Goal: Task Accomplishment & Management: Complete application form

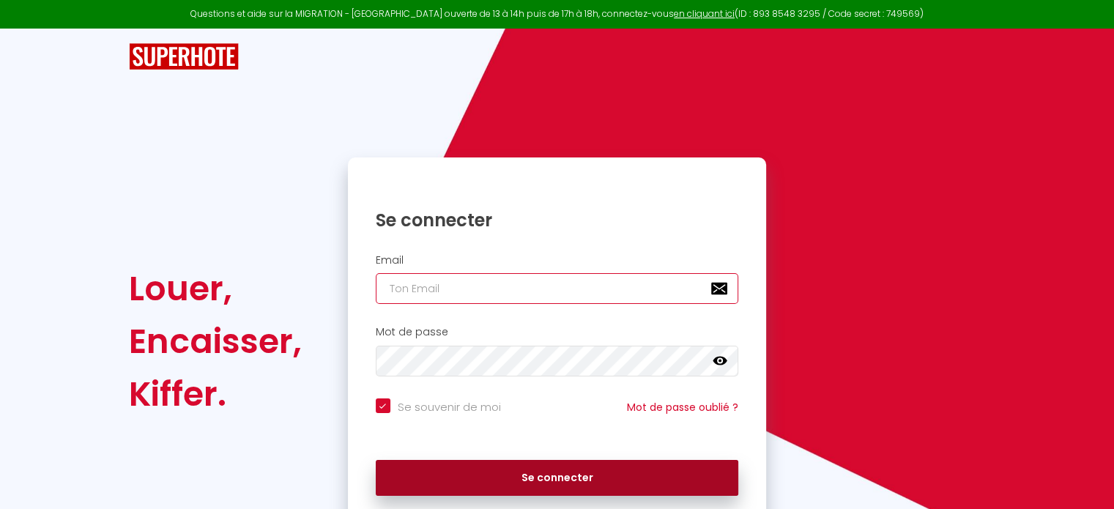
type input "[PERSON_NAME][EMAIL_ADDRESS][DOMAIN_NAME]"
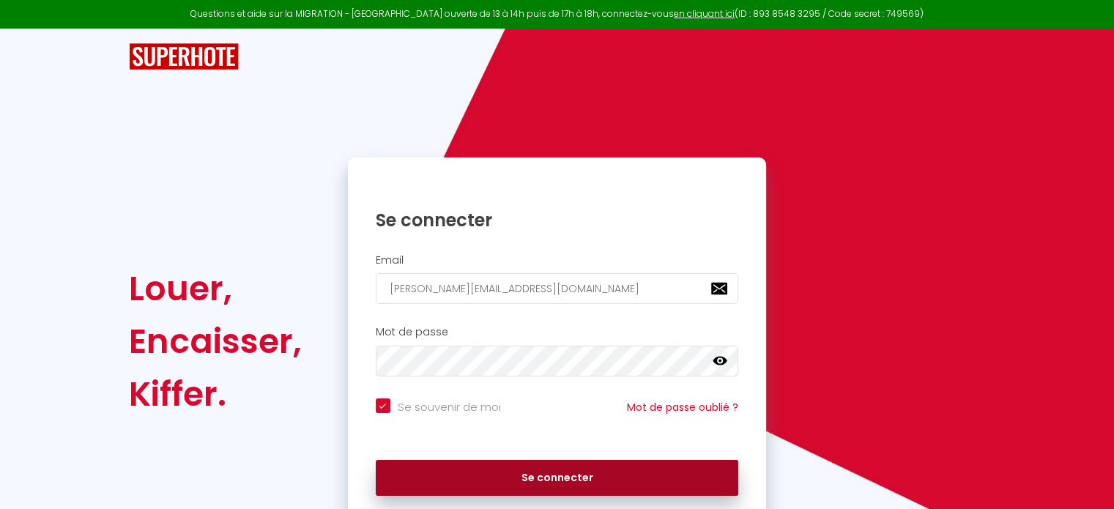
click at [581, 471] on button "Se connecter" at bounding box center [557, 478] width 363 height 37
checkbox input "true"
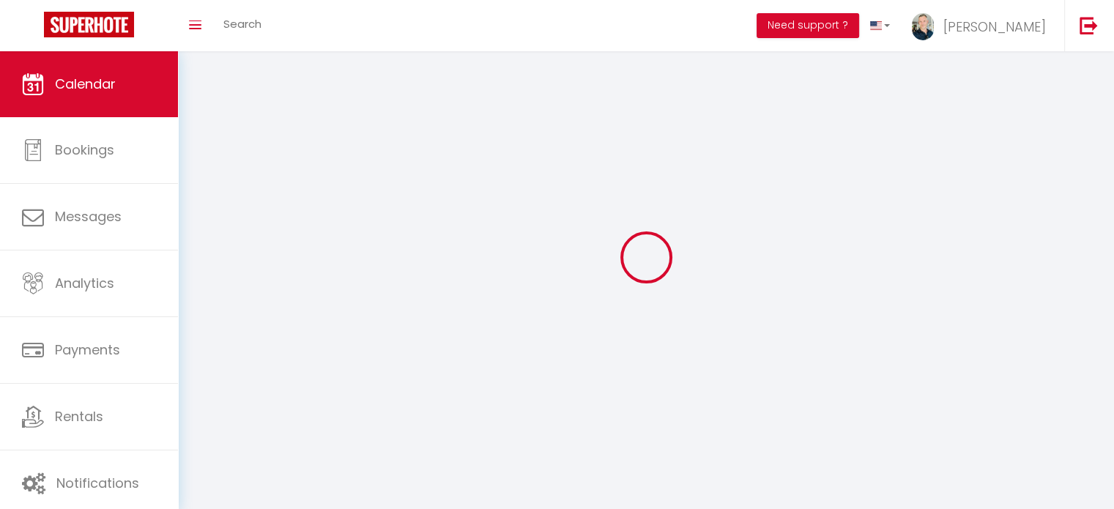
select select
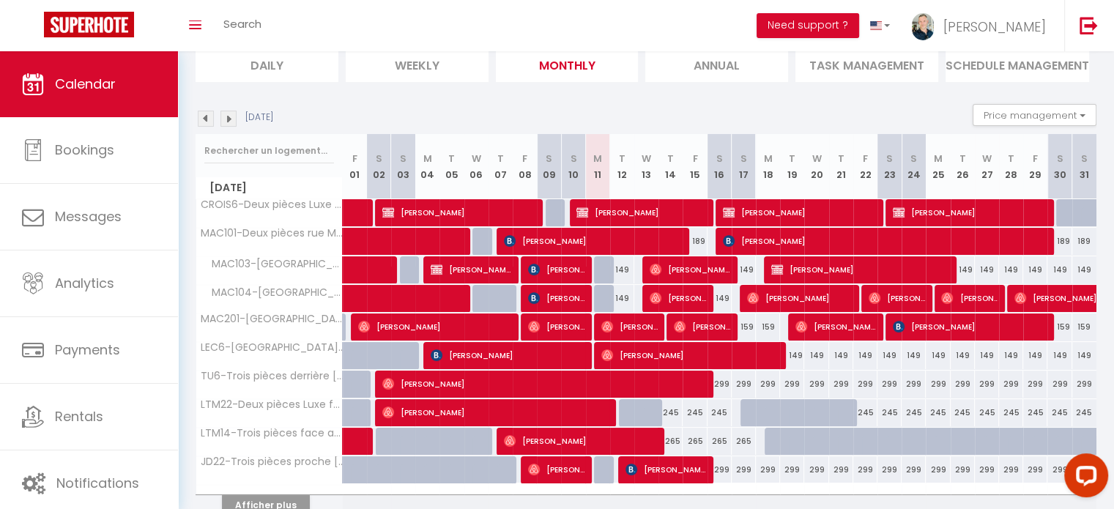
scroll to position [108, 0]
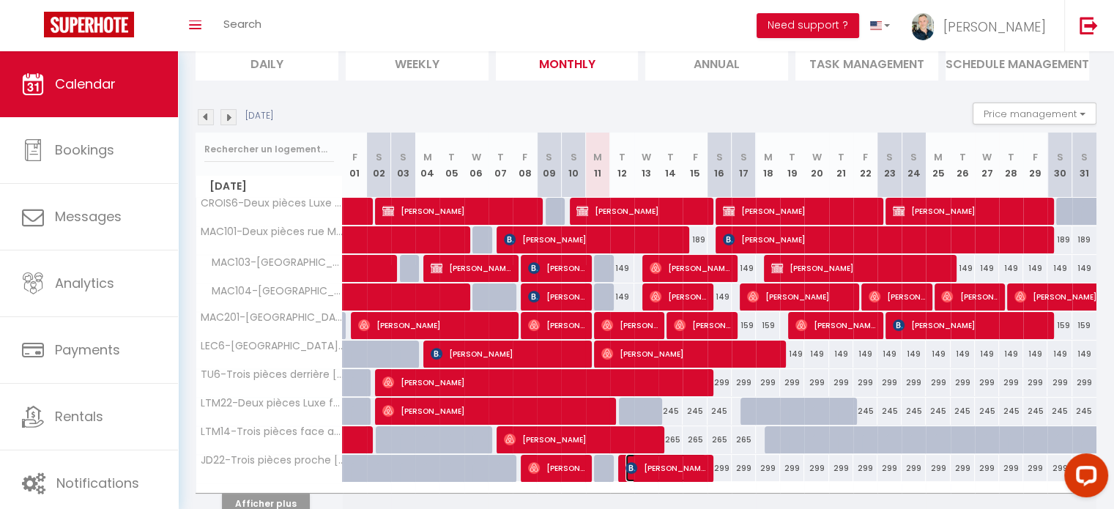
click at [665, 467] on span "[PERSON_NAME]" at bounding box center [665, 468] width 81 height 28
select select "OK"
select select "KO"
select select "0"
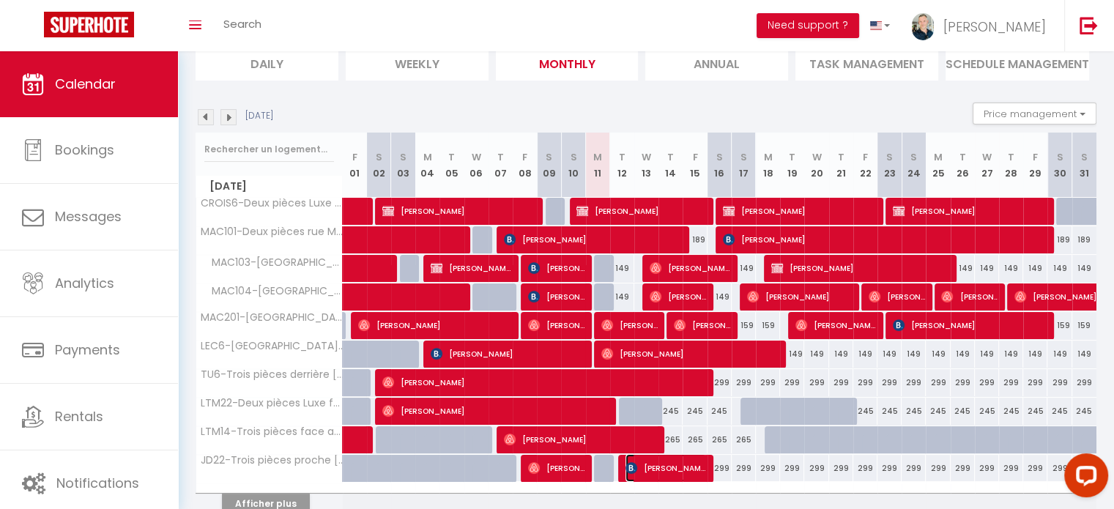
select select "1"
select select
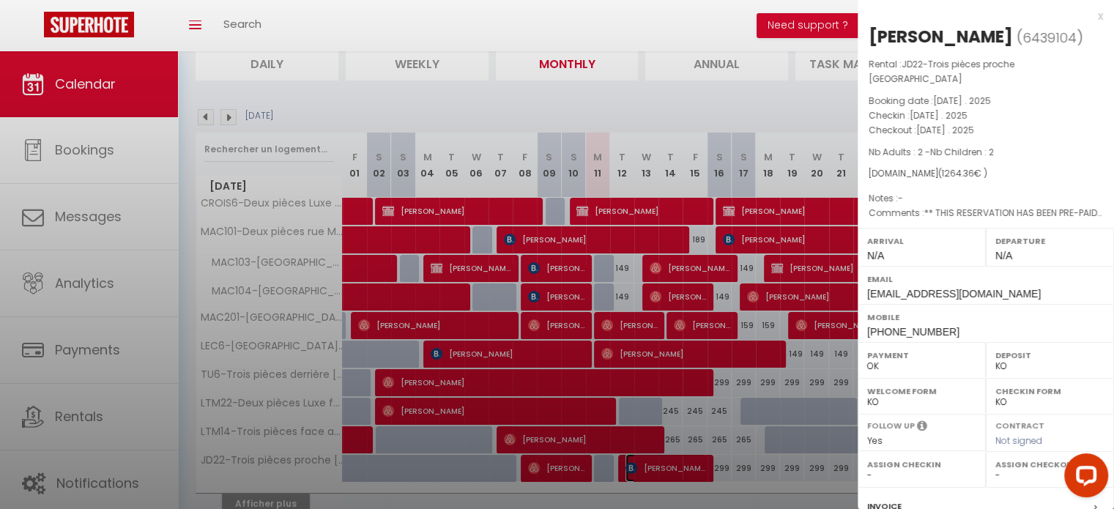
select select "8761"
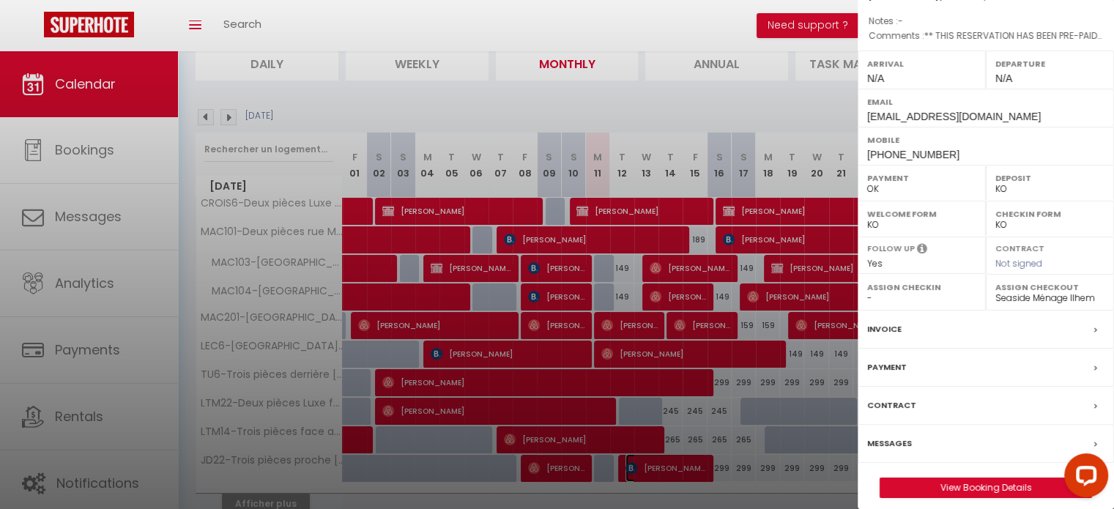
scroll to position [194, 0]
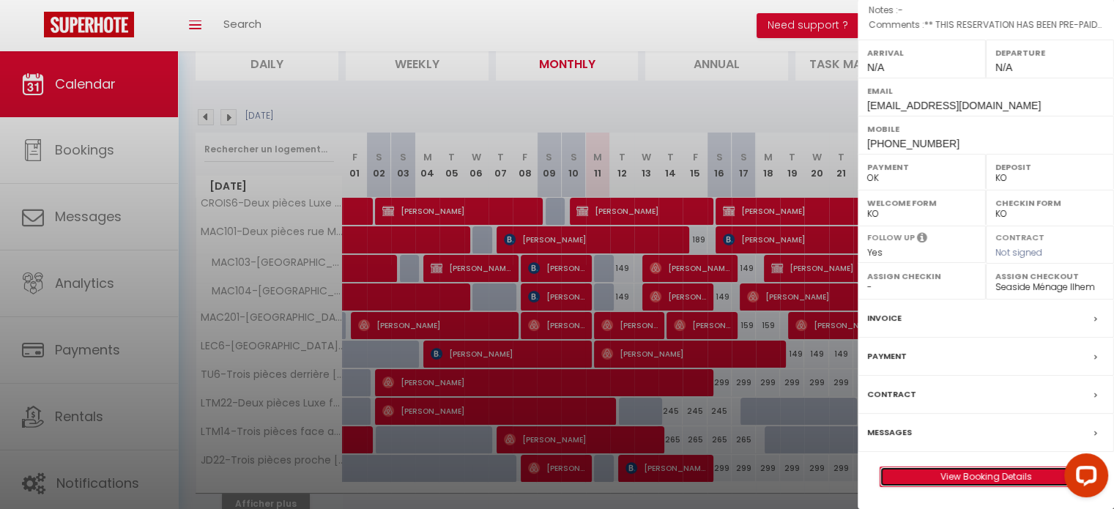
click at [1007, 474] on link "View Booking Details" at bounding box center [985, 476] width 211 height 19
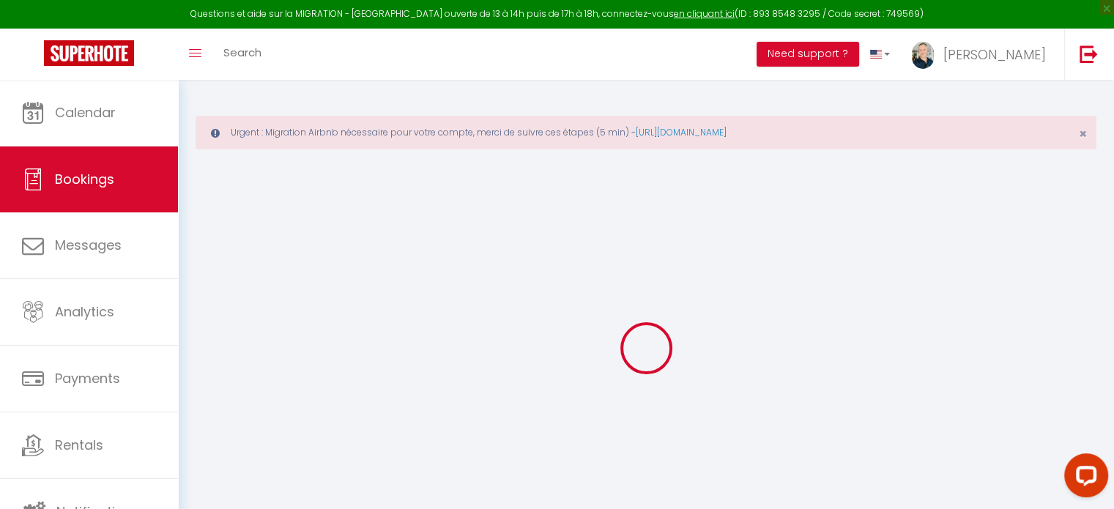
type input "[PERSON_NAME]"
type input "Govorunova"
type input "[EMAIL_ADDRESS][DOMAIN_NAME]"
type input "[PHONE_NUMBER]"
type input "20158"
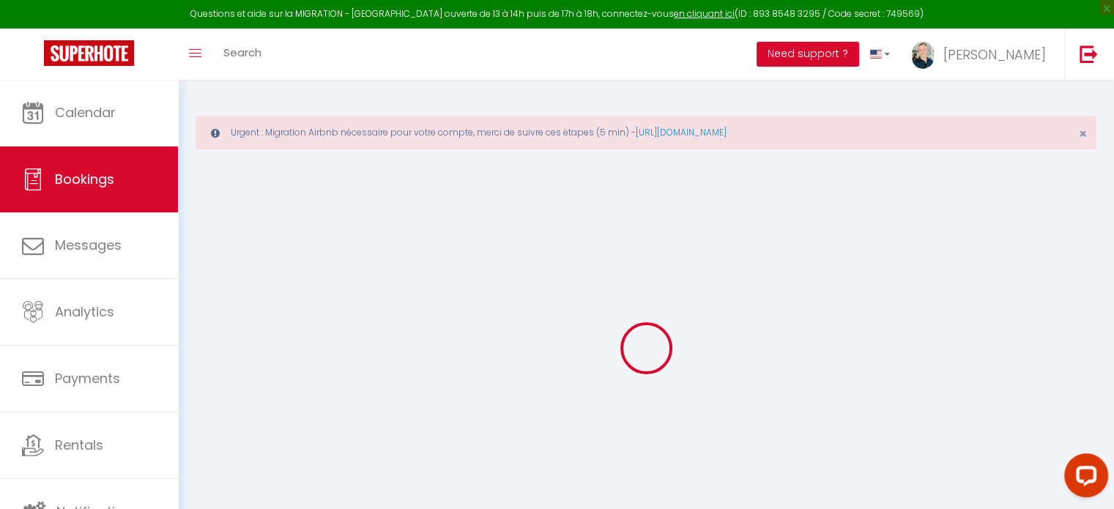
type input "[STREET_ADDRESS][PERSON_NAME]"
type input "[GEOGRAPHIC_DATA]"
select select "IT"
type input "176.79"
type input "16.5"
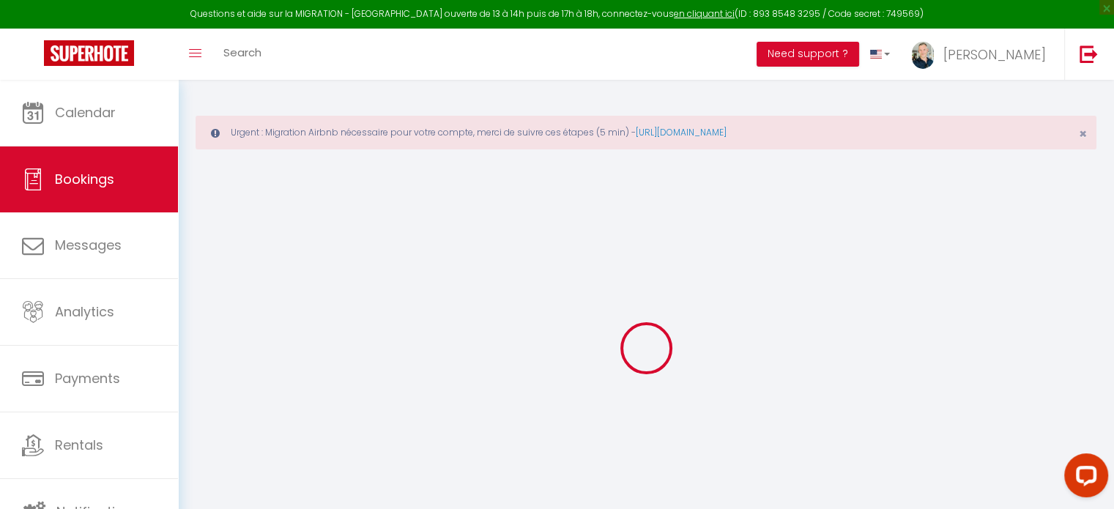
select select "13953"
select select "1"
select select
type input "2"
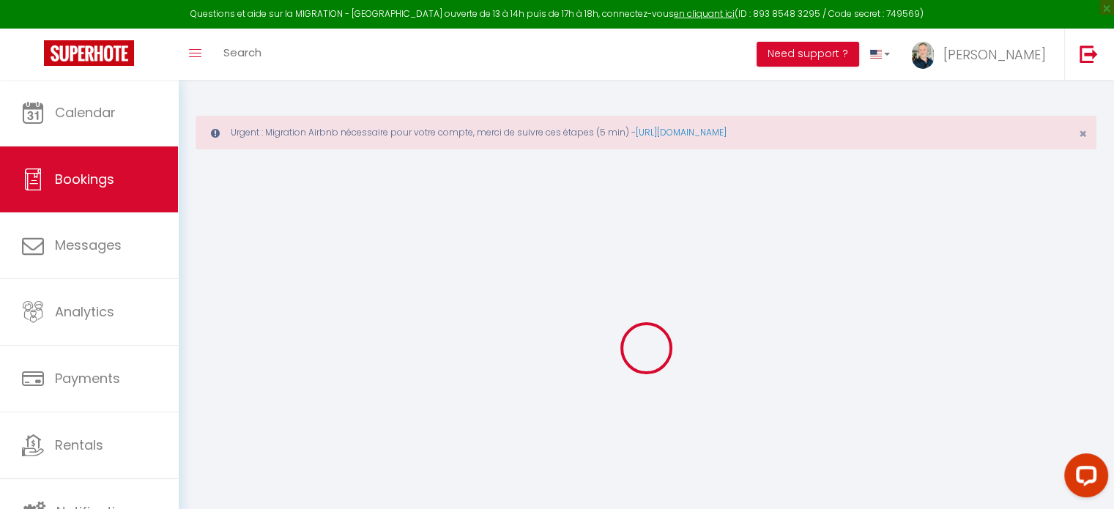
type input "2"
select select "12"
select select
type input "1118.6"
checkbox input "false"
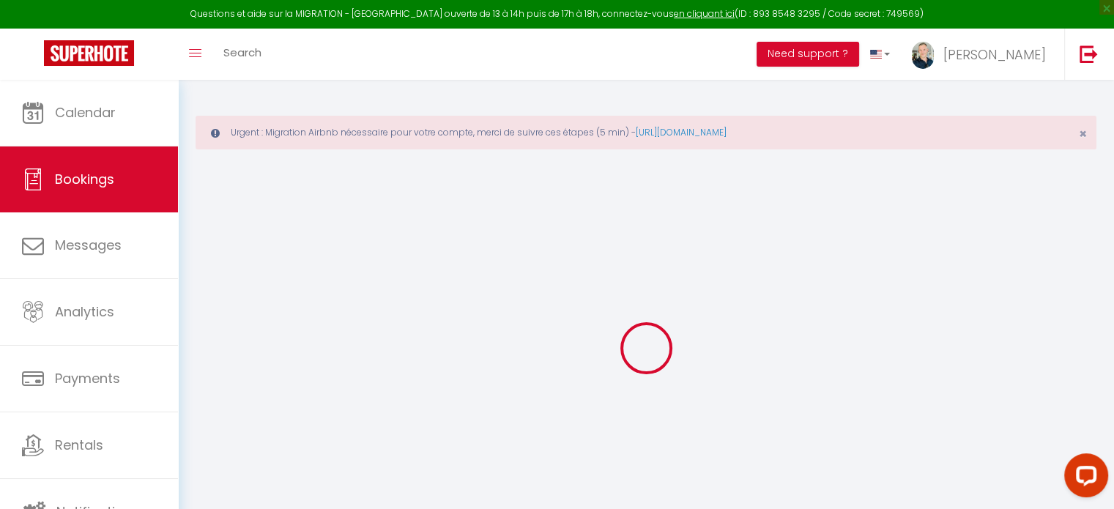
type input "0"
select select "2"
type input "0"
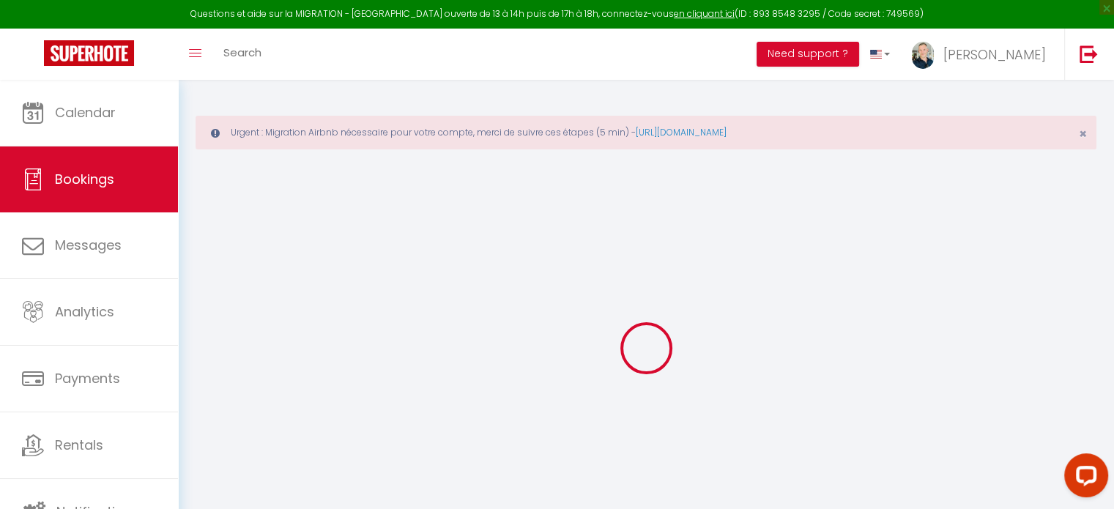
select select
select select "14"
checkbox input "false"
select select
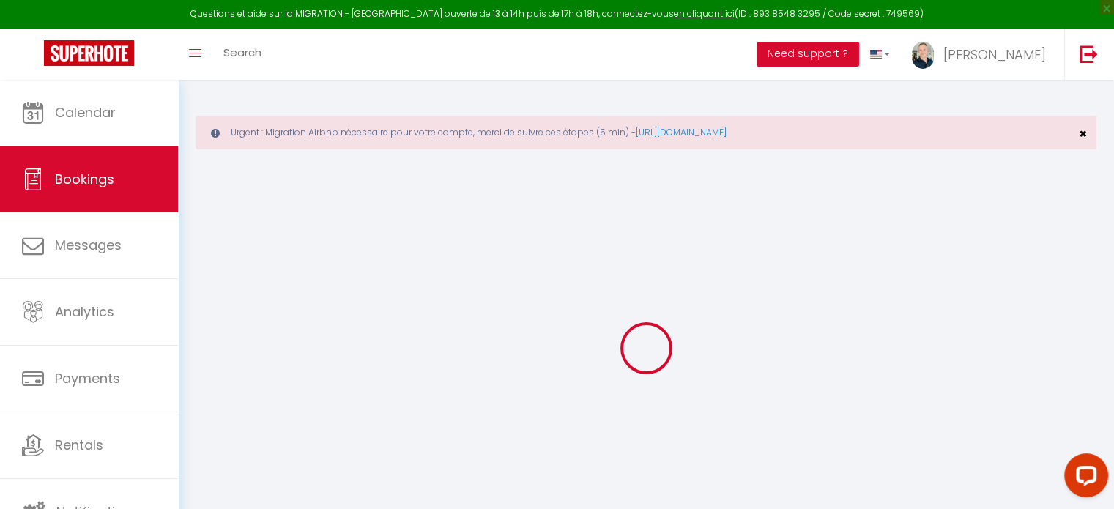
select select
checkbox input "false"
select select
checkbox input "false"
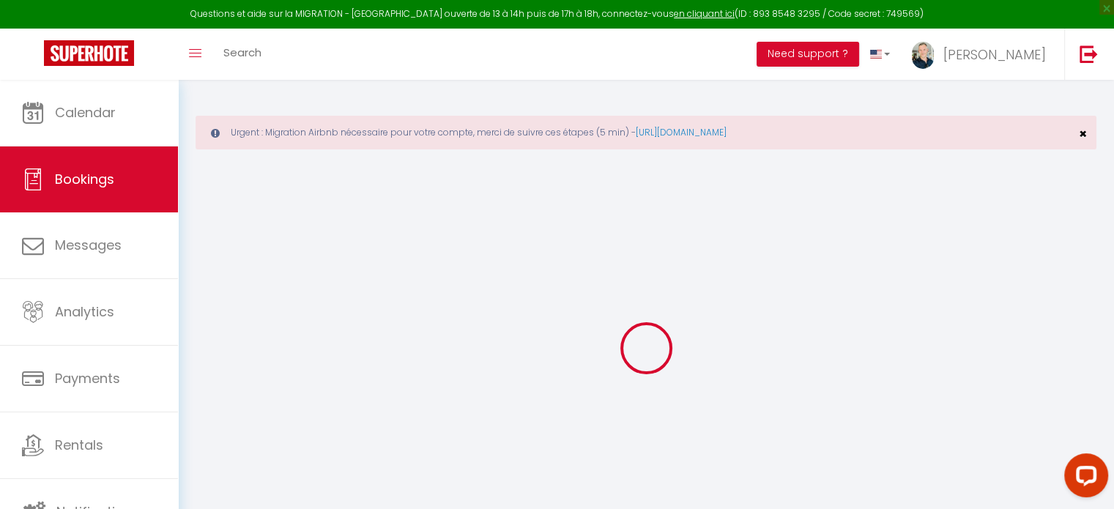
type Comments0 "** THIS RESERVATION HAS BEEN PRE-PAID ** BOOKING NOTE : Payment charge is EUR 1…"
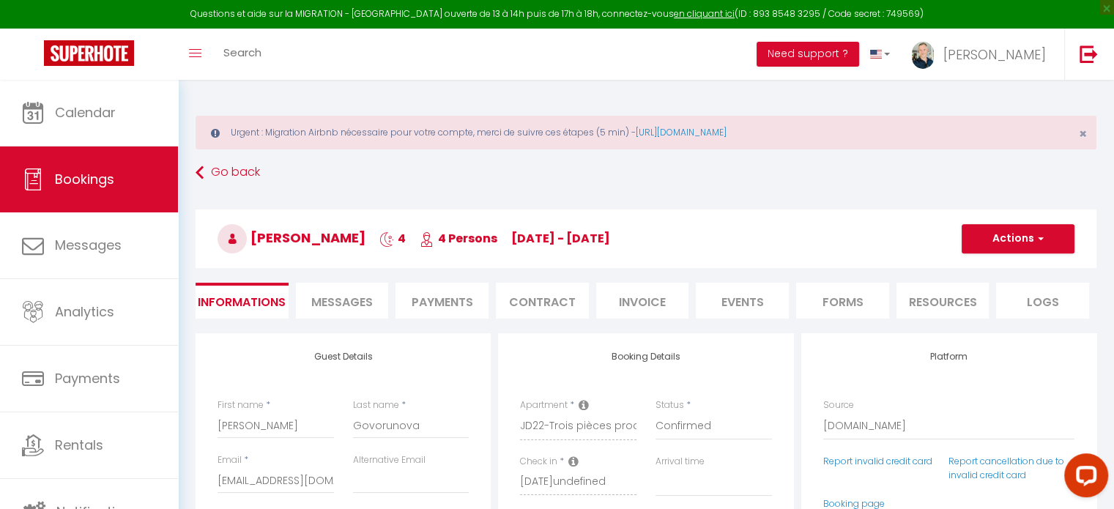
type input "60"
type input "85.76"
select select
checkbox input "false"
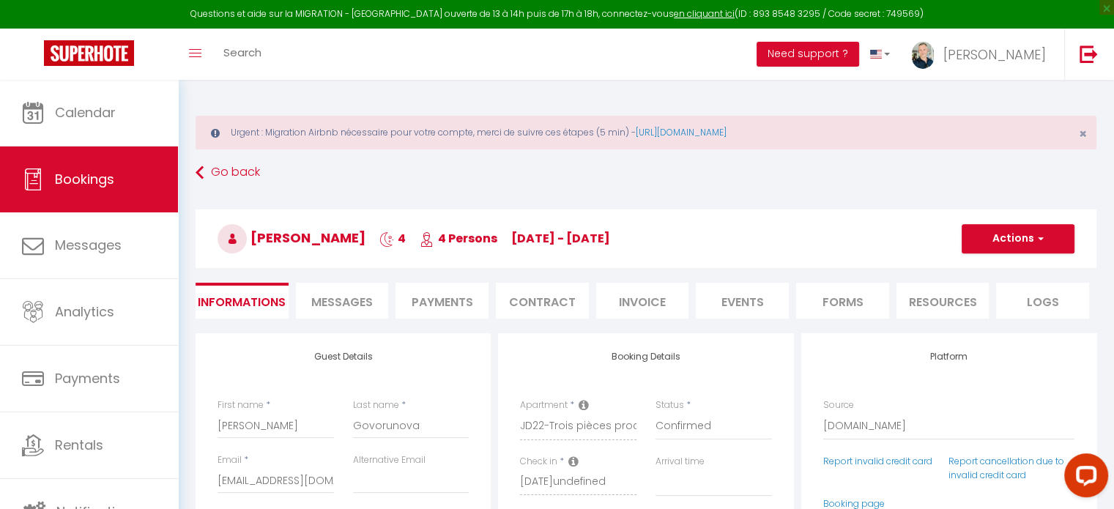
select select
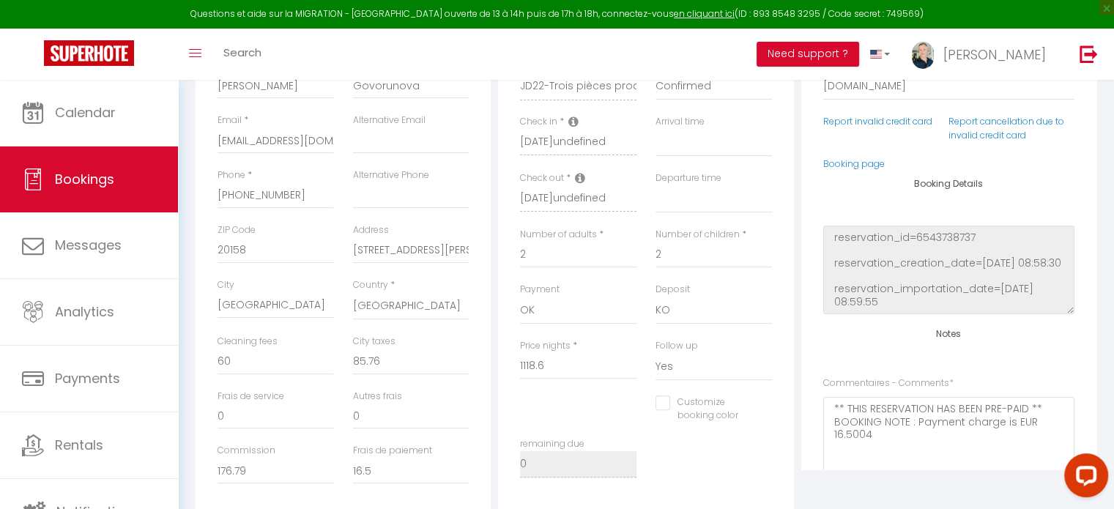
scroll to position [343, 0]
click at [386, 362] on input "85.76" at bounding box center [411, 359] width 116 height 26
type input "85.7"
select select
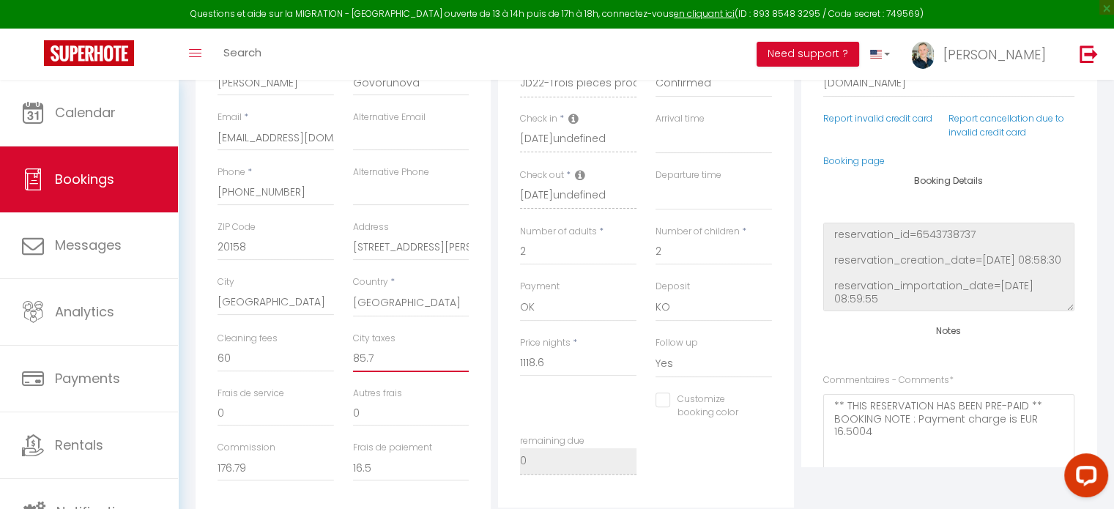
checkbox input "false"
type input "85."
select select
checkbox input "false"
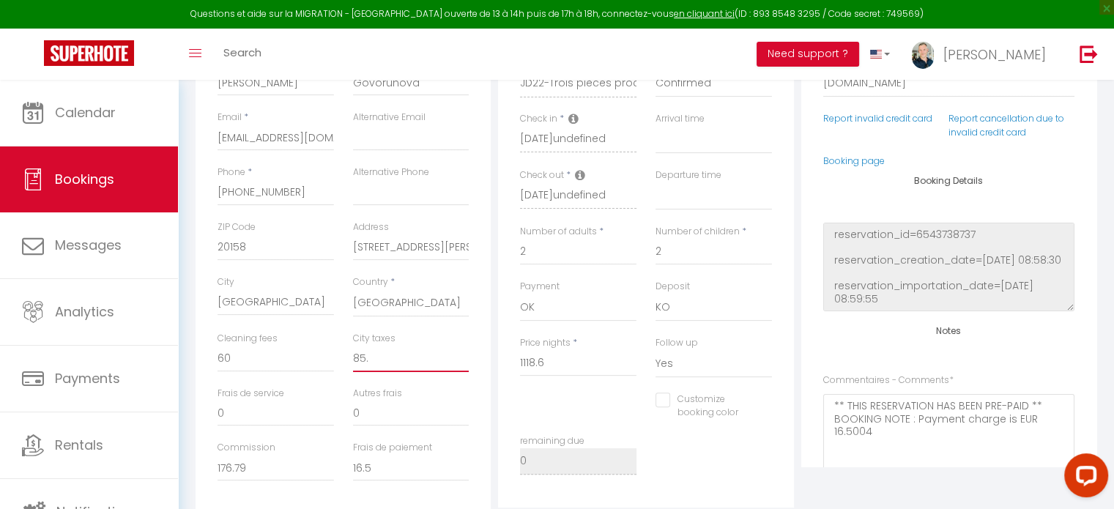
type input "85"
select select
checkbox input "false"
type input "8"
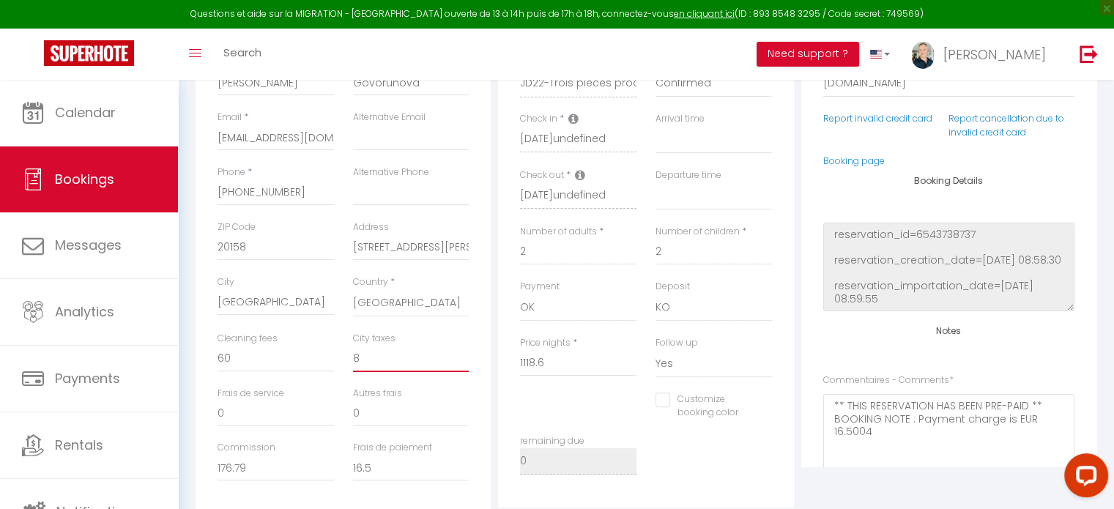
select select
checkbox input "false"
select select
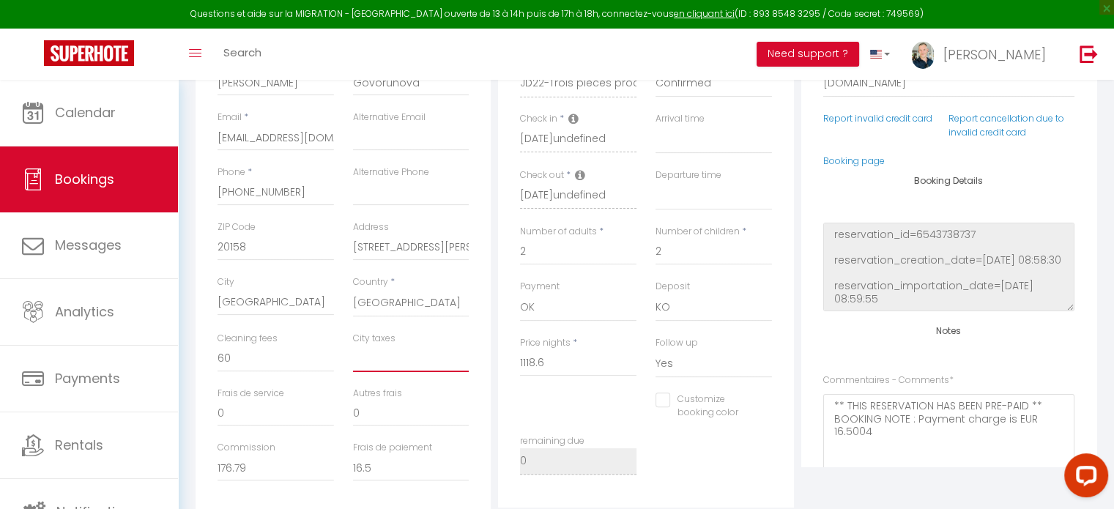
checkbox input "false"
type input "4"
select select
checkbox input "false"
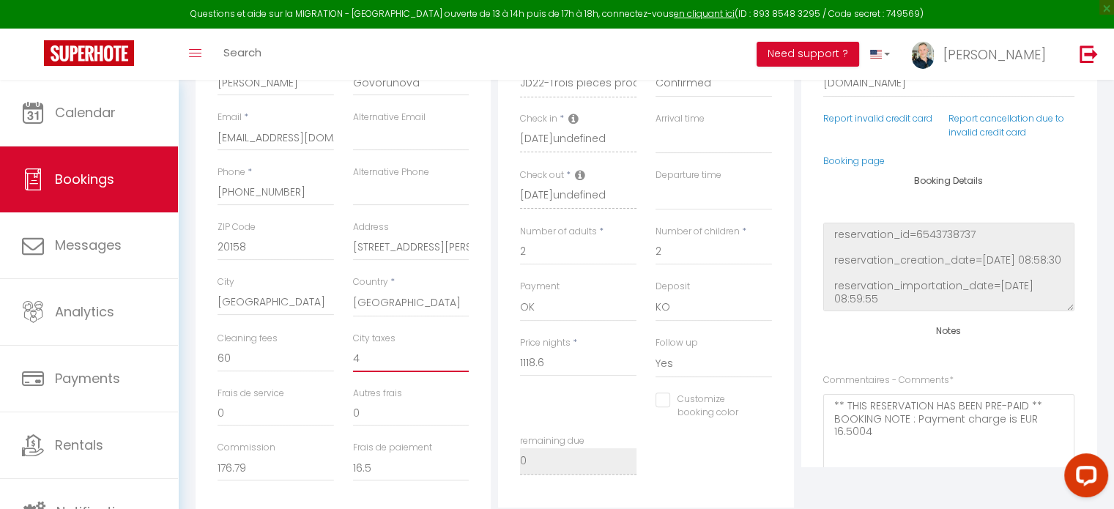
type input "42"
select select
checkbox input "false"
type input "42."
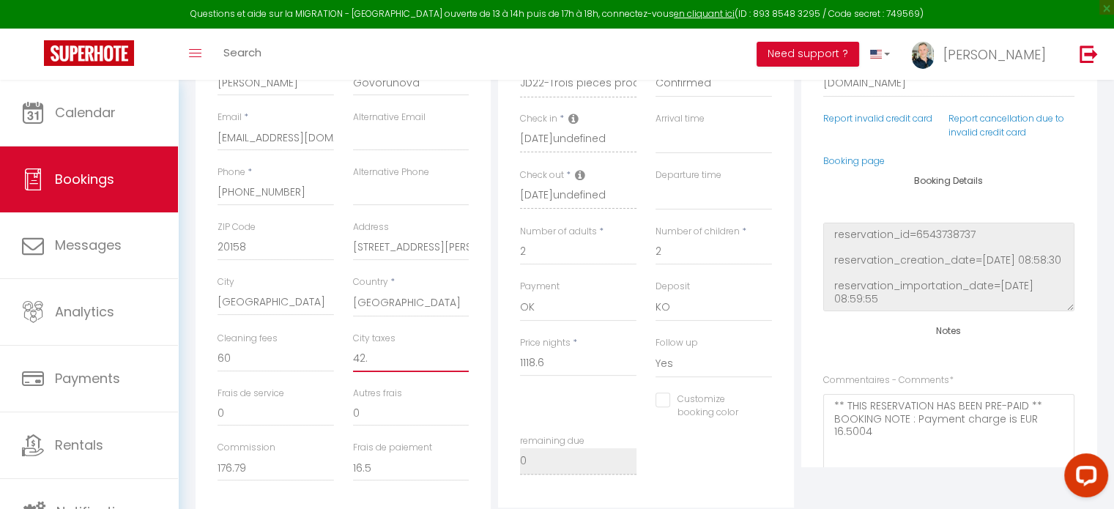
select select
checkbox input "false"
type input "42.8"
select select
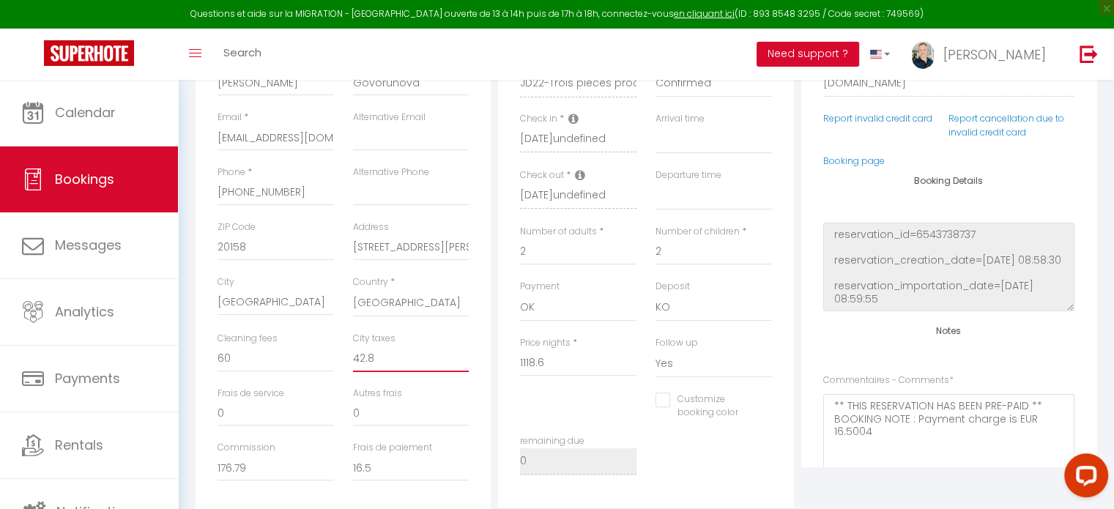
select select
checkbox input "false"
type input "42.88"
select select
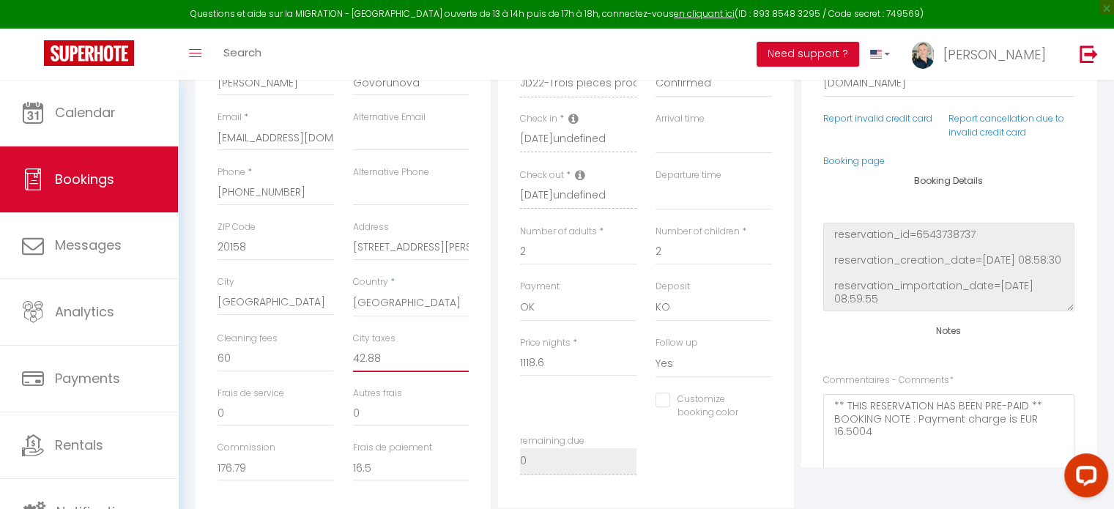
checkbox input "false"
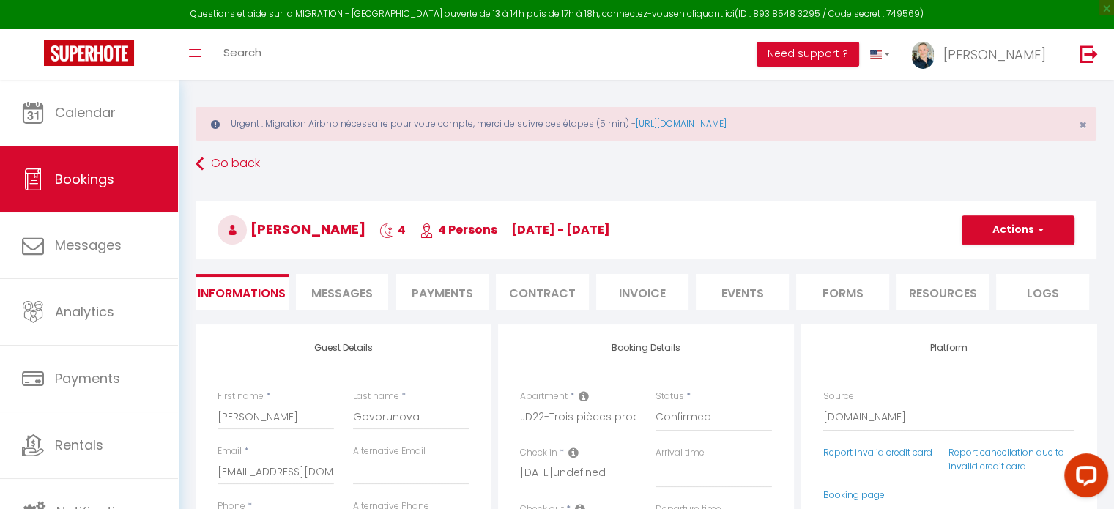
scroll to position [8, 0]
type input "42.88"
click at [1055, 236] on button "Actions" at bounding box center [1017, 230] width 113 height 29
click at [981, 267] on link "Save" at bounding box center [1003, 262] width 116 height 19
select select "not_cancelled"
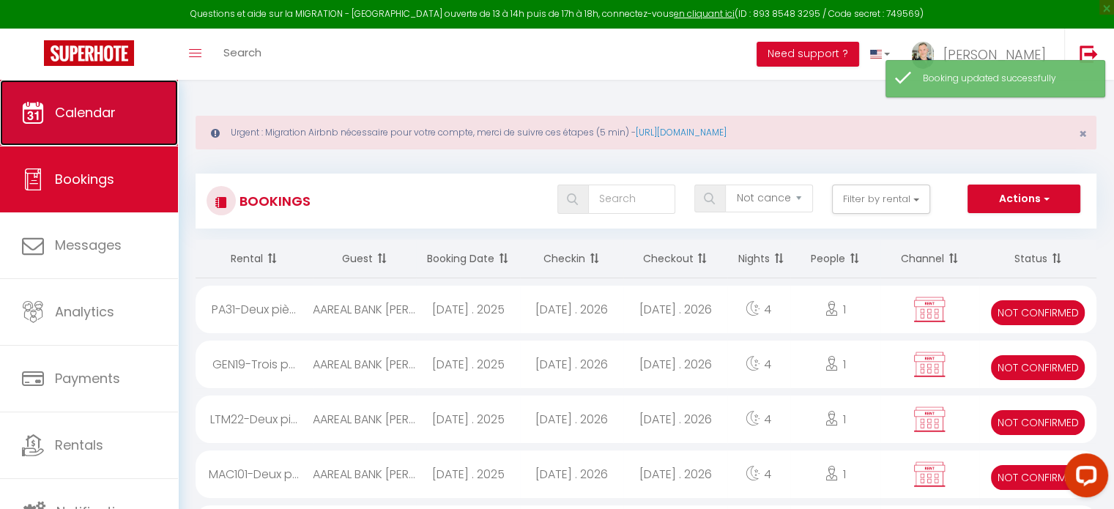
click at [98, 133] on link "Calendar" at bounding box center [89, 113] width 178 height 66
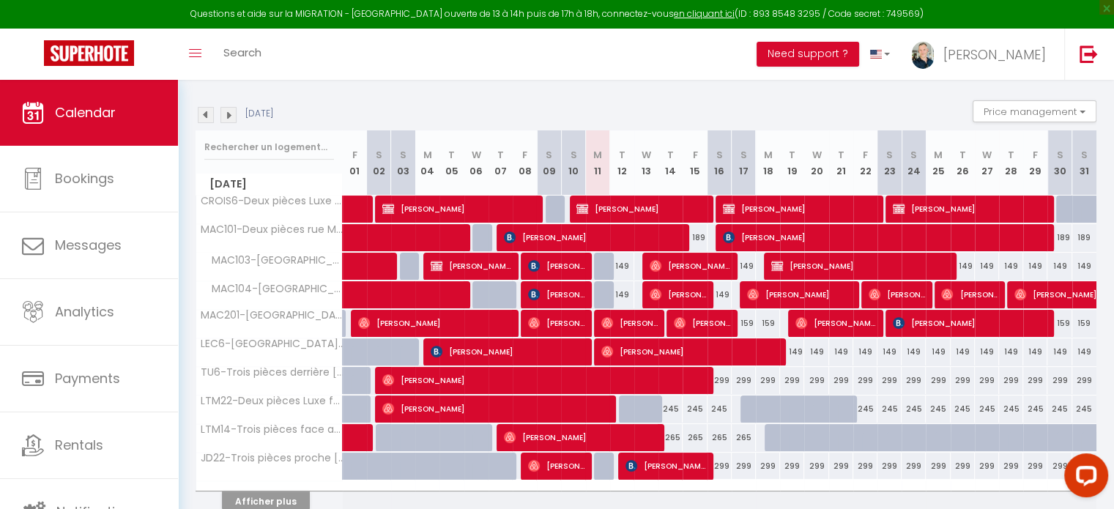
scroll to position [205, 0]
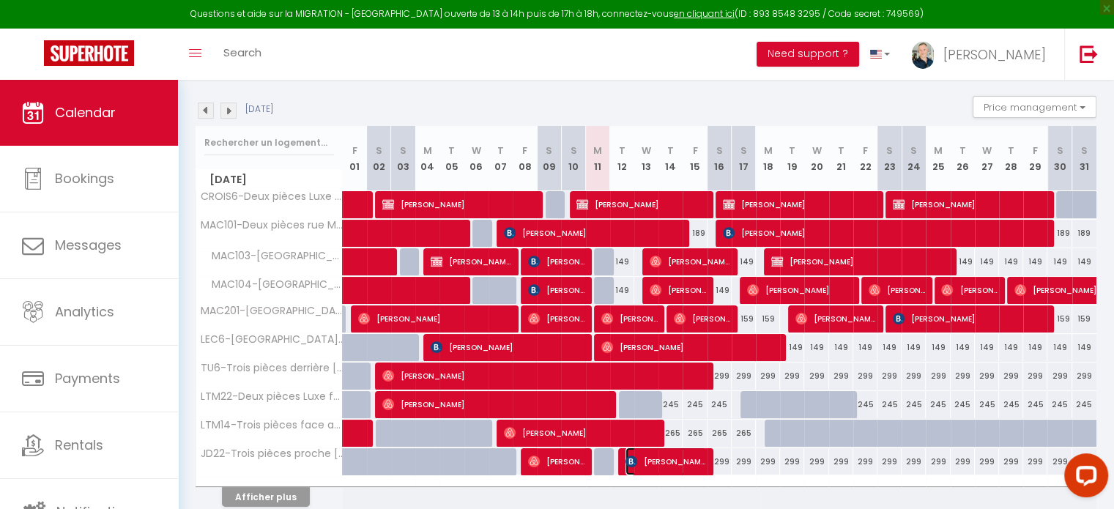
click at [688, 460] on span "[PERSON_NAME]" at bounding box center [665, 461] width 81 height 28
select select "OK"
select select "KO"
select select "0"
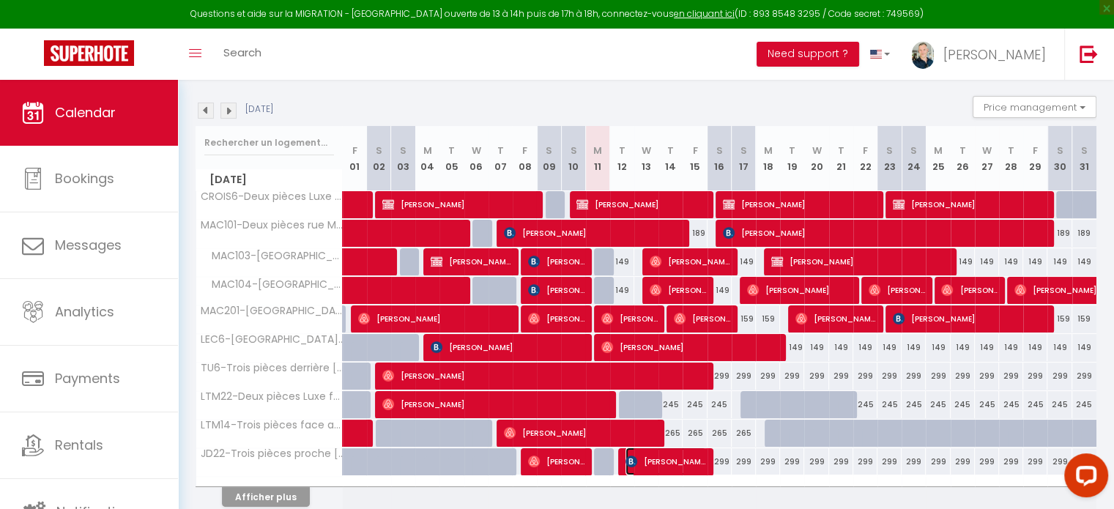
select select "1"
select select
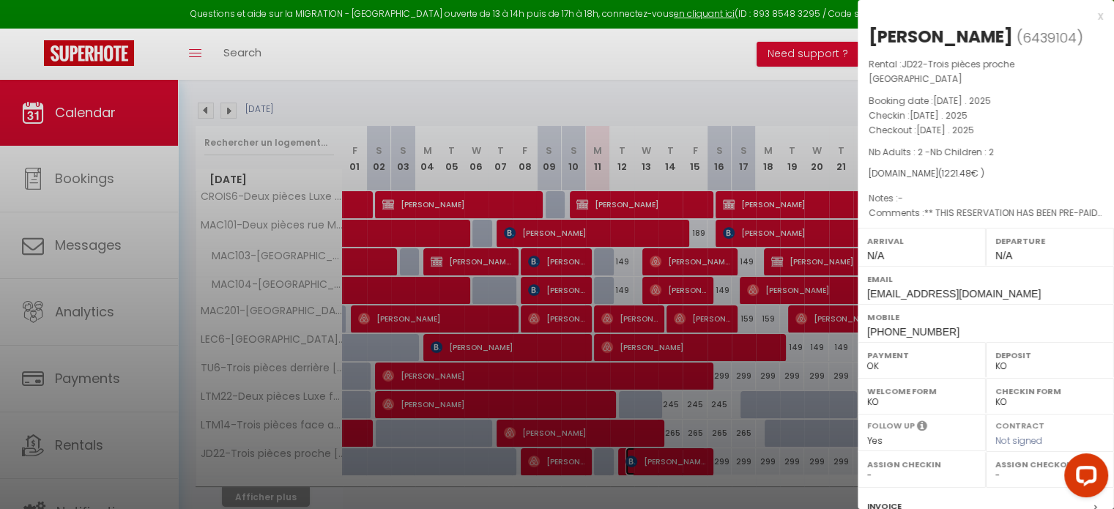
select select "8761"
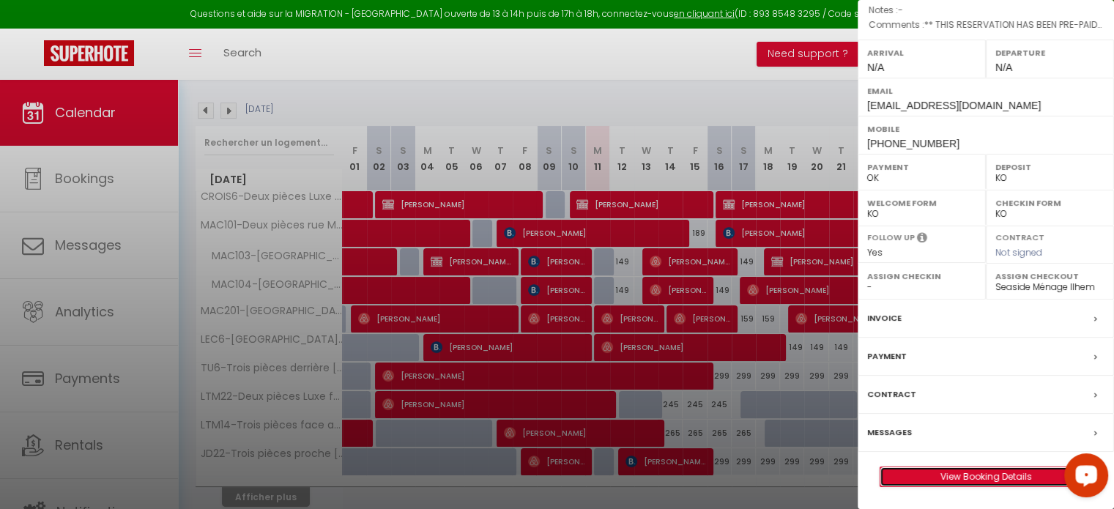
click at [1002, 472] on link "View Booking Details" at bounding box center [985, 476] width 211 height 19
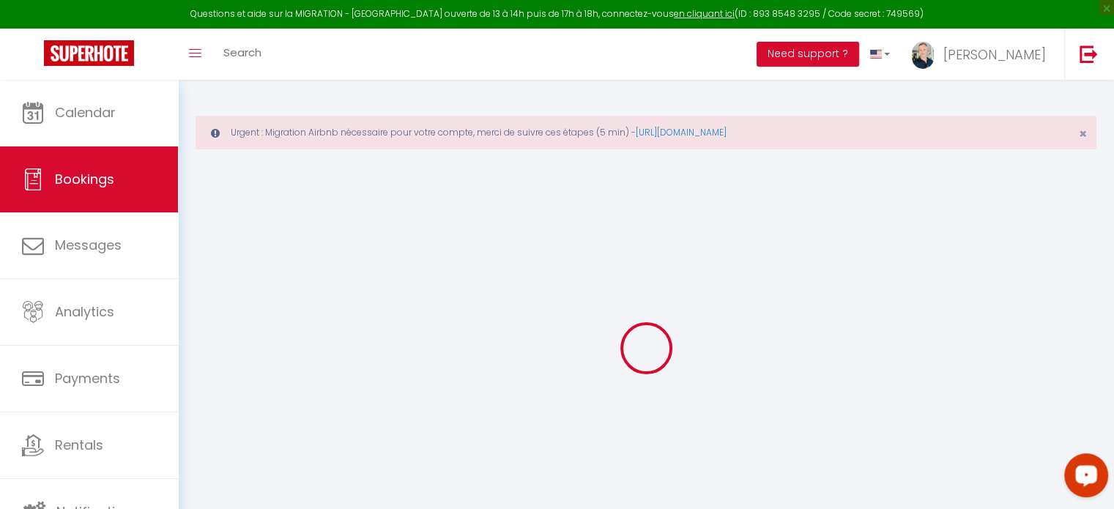
select select
checkbox input "false"
select select
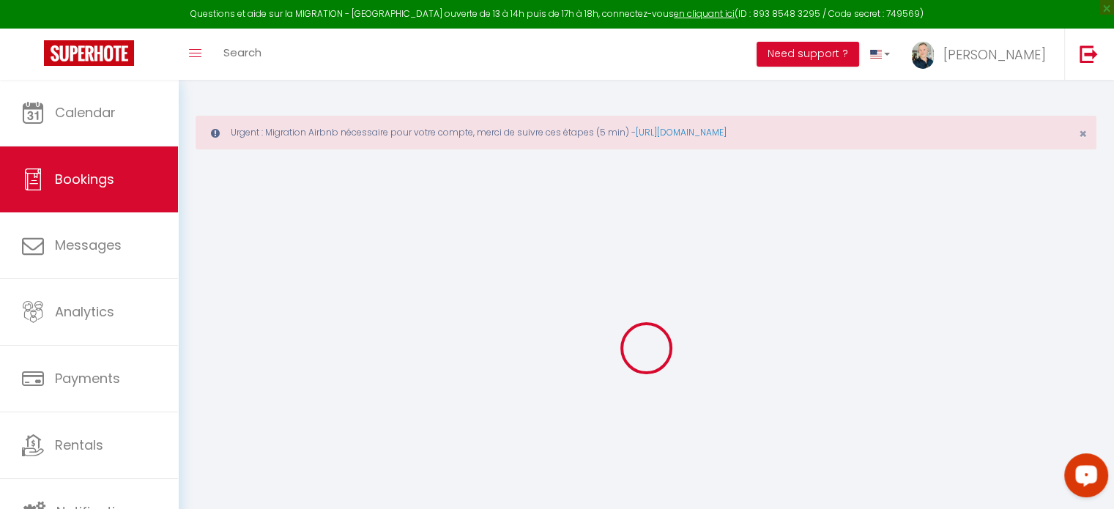
checkbox input "false"
type Comments0 "** THIS RESERVATION HAS BEEN PRE-PAID ** BOOKING NOTE : Payment charge is EUR 1…"
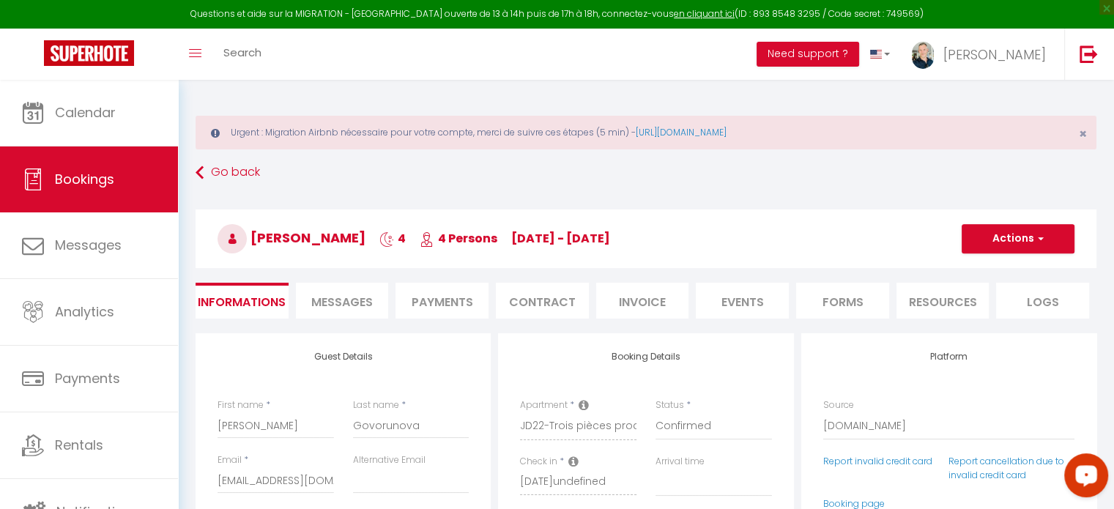
type input "60"
type input "42.88"
select select
checkbox input "false"
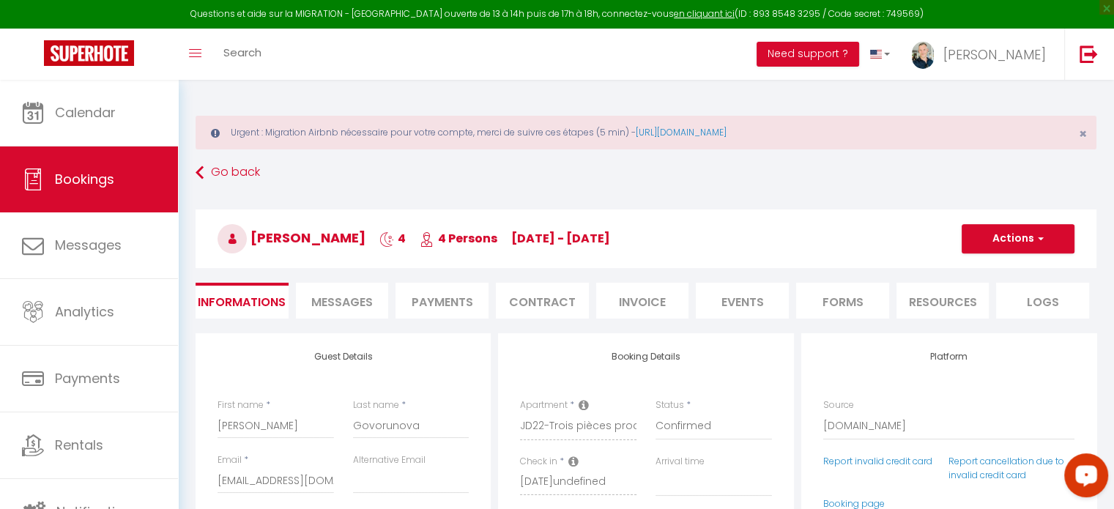
select select
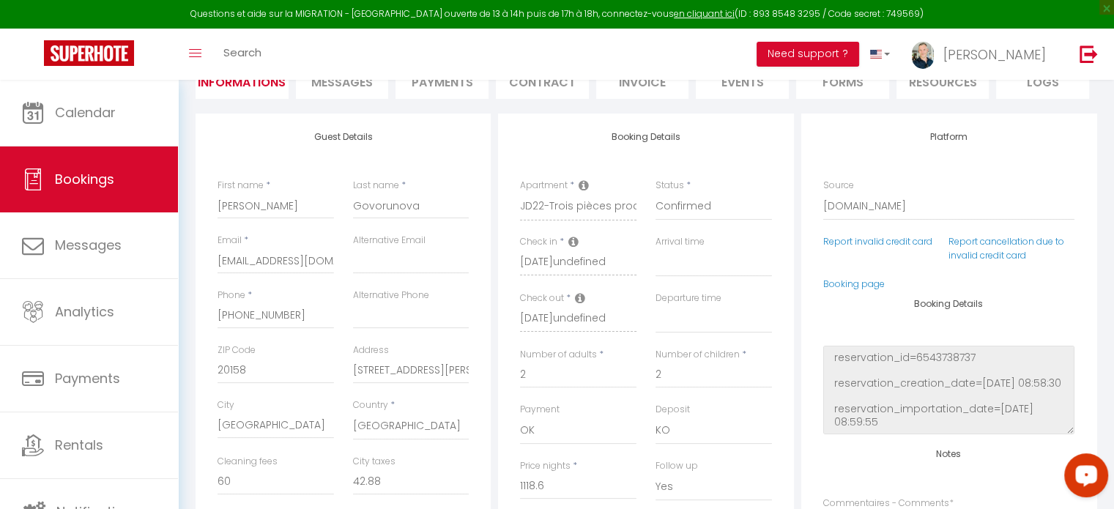
scroll to position [173, 0]
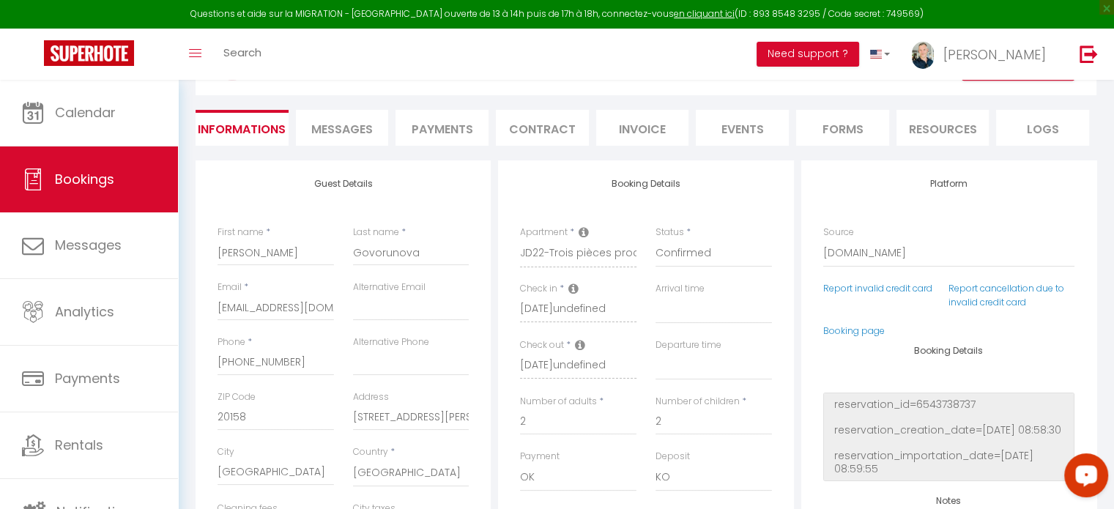
click at [438, 133] on li "Payments" at bounding box center [441, 128] width 93 height 36
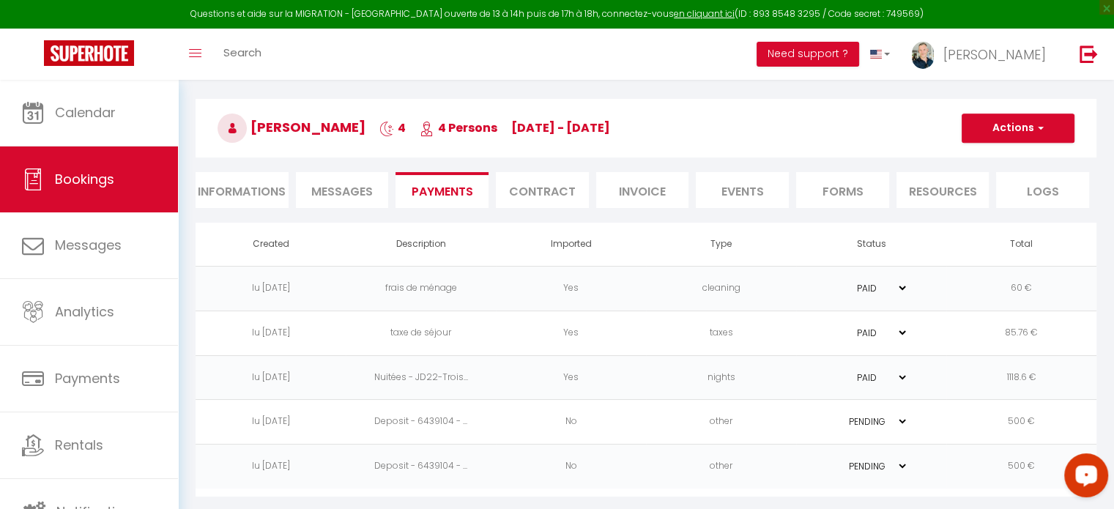
click at [955, 468] on td "500 €" at bounding box center [1021, 466] width 150 height 45
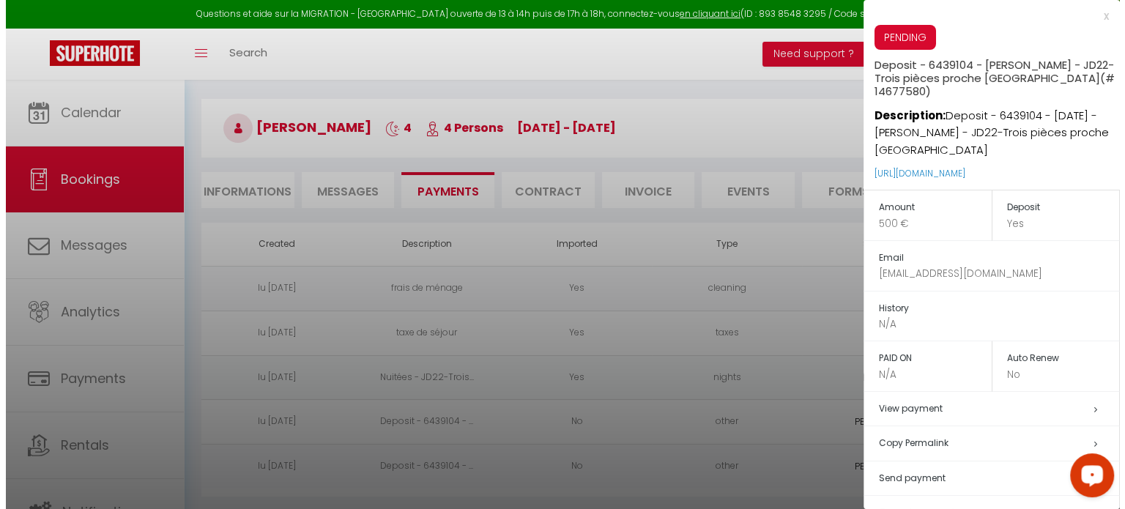
scroll to position [38, 0]
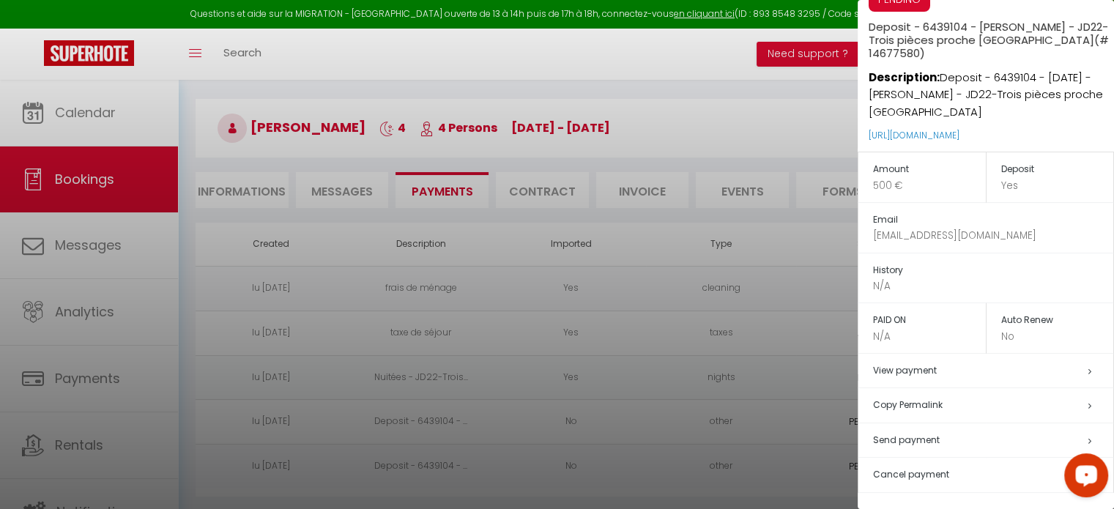
click at [826, 423] on div at bounding box center [557, 254] width 1114 height 509
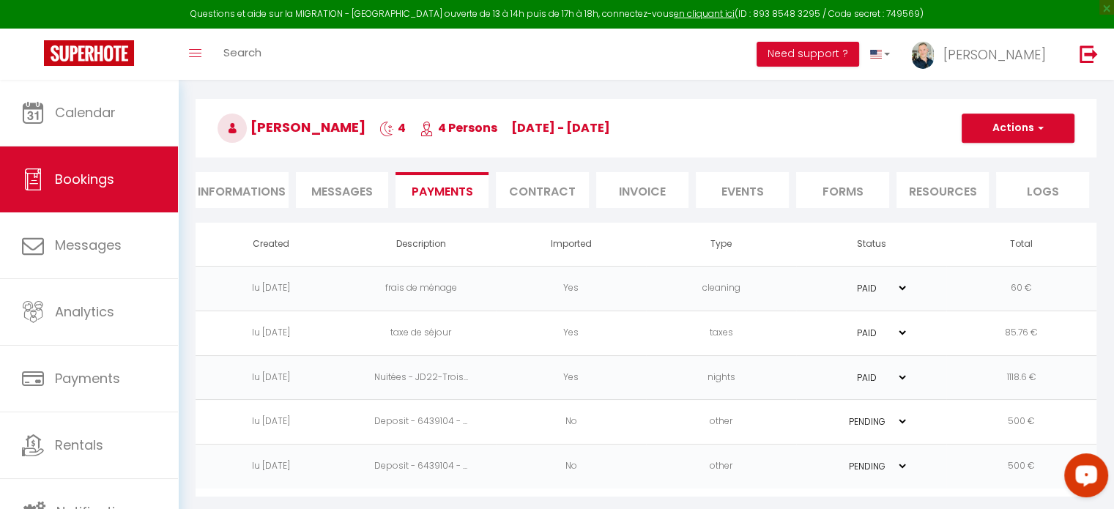
click at [826, 423] on td "PAID PENDING" at bounding box center [871, 422] width 150 height 45
click at [786, 421] on td "other" at bounding box center [721, 422] width 150 height 45
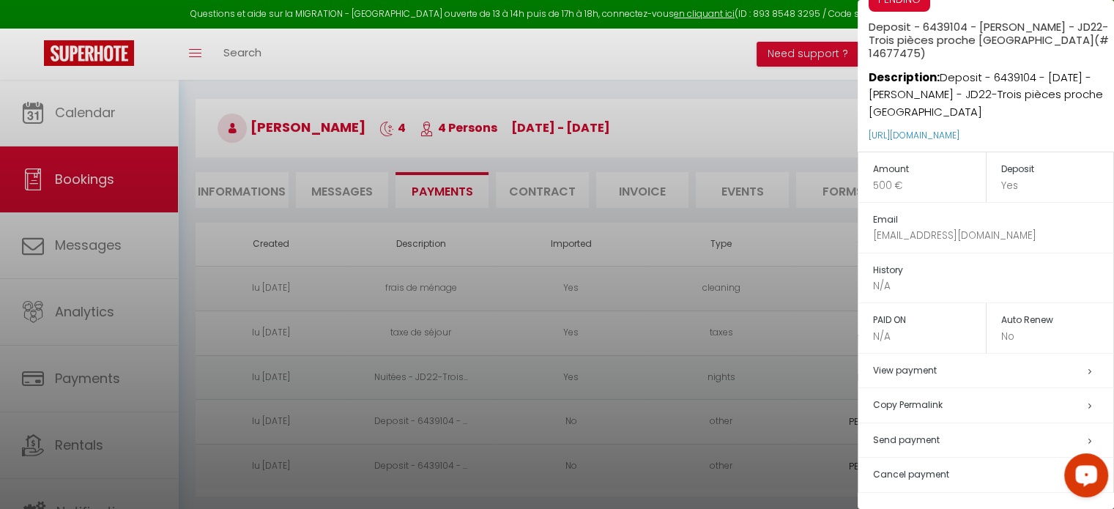
click at [795, 465] on div at bounding box center [557, 254] width 1114 height 509
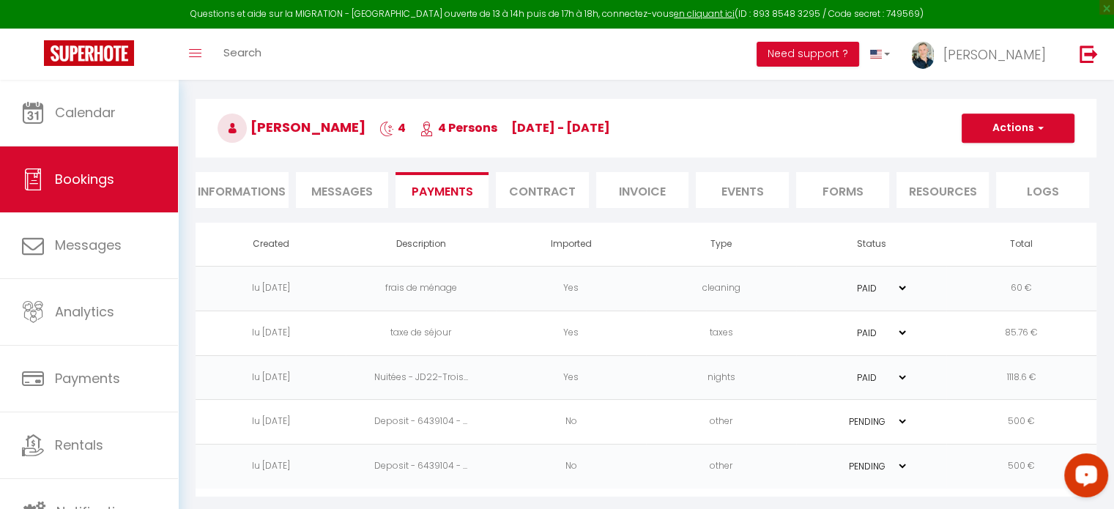
click at [796, 465] on td "PAID PENDING" at bounding box center [871, 466] width 150 height 45
click at [805, 465] on td "PAID PENDING" at bounding box center [871, 466] width 150 height 45
click at [947, 462] on td "500 €" at bounding box center [1021, 466] width 150 height 45
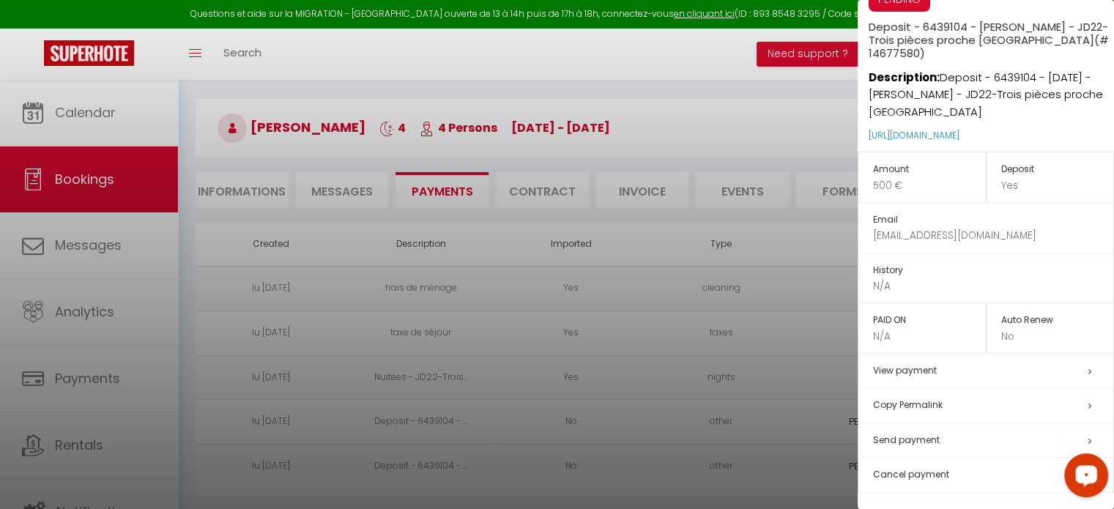
click at [931, 474] on span "Cancel payment" at bounding box center [911, 474] width 76 height 12
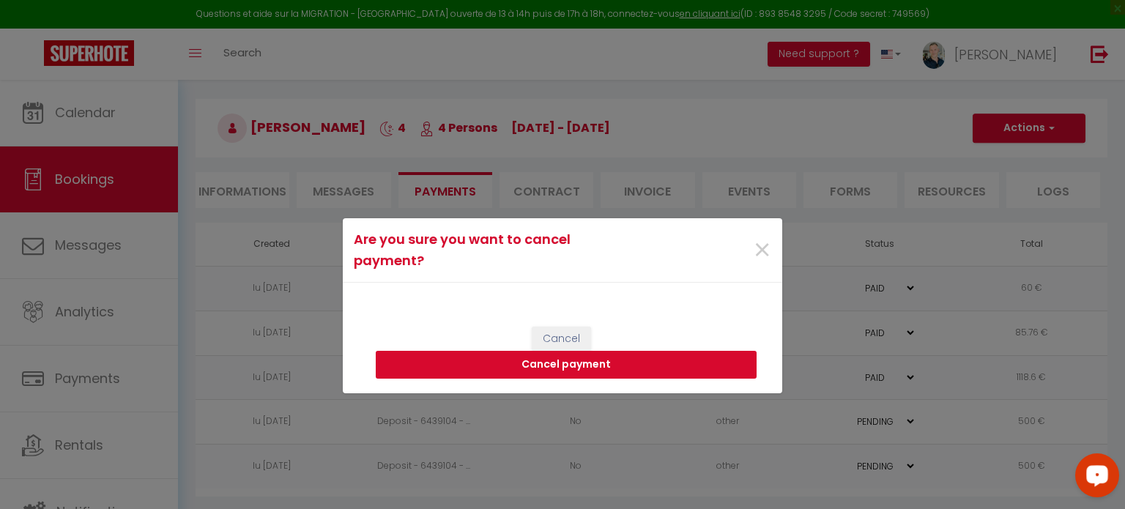
click at [542, 365] on button "Cancel payment" at bounding box center [566, 365] width 381 height 28
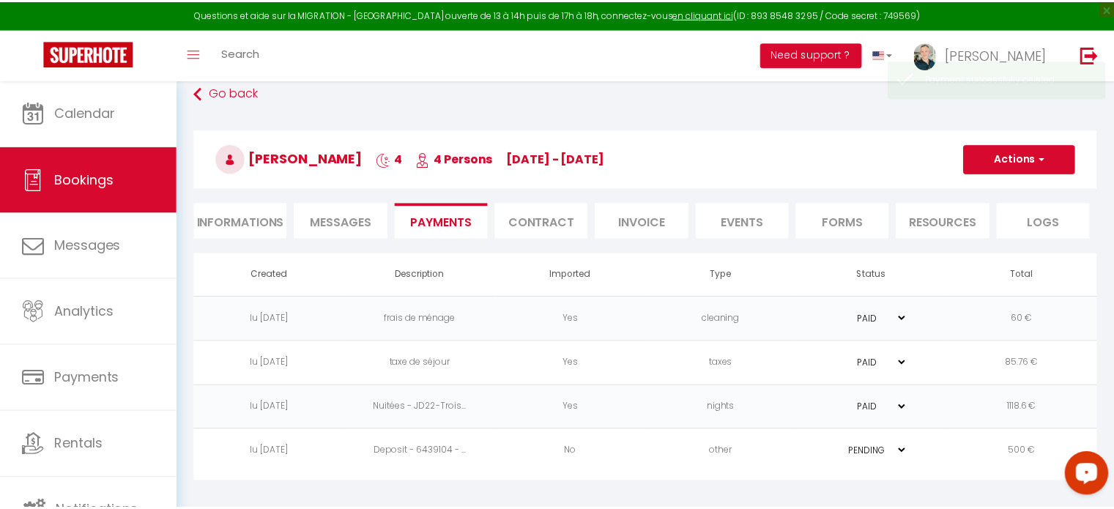
scroll to position [79, 0]
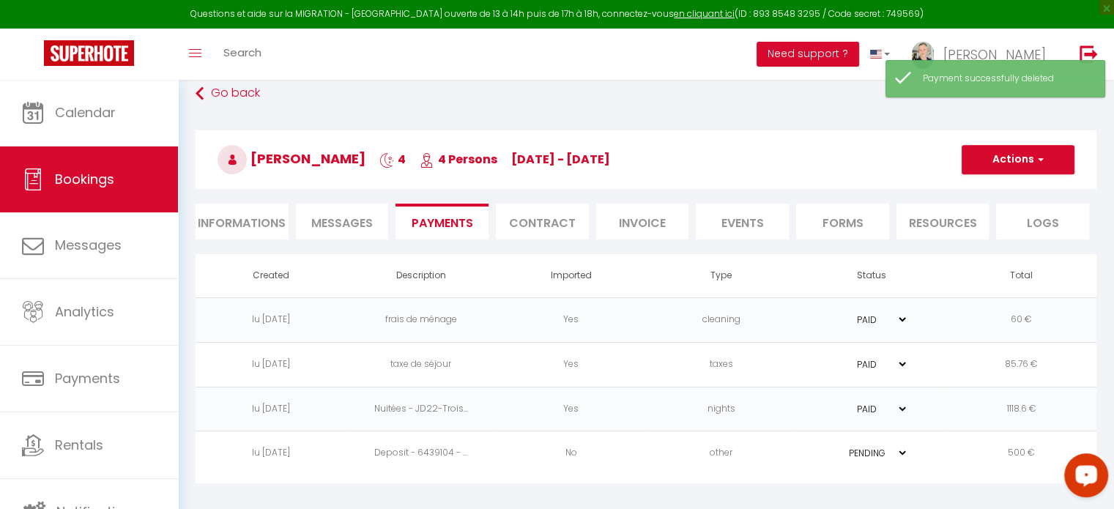
click at [958, 357] on td "85.76 €" at bounding box center [1021, 364] width 150 height 45
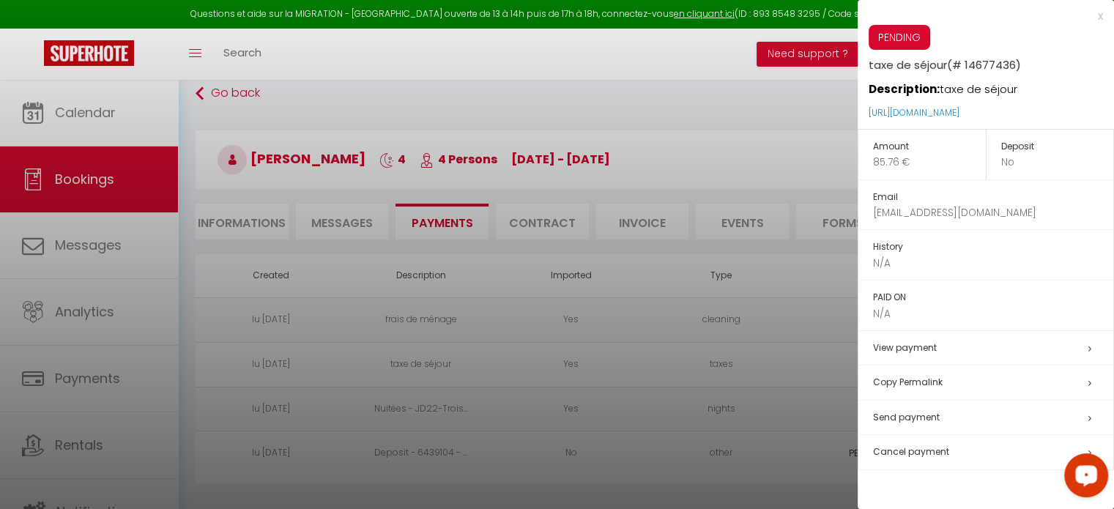
click at [919, 450] on span "Cancel payment" at bounding box center [911, 451] width 76 height 12
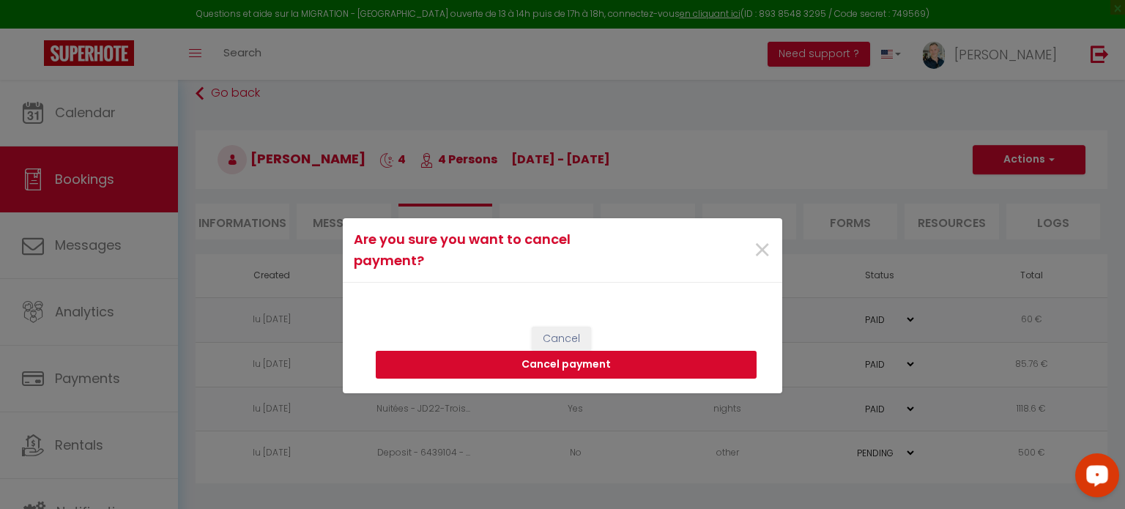
click at [588, 363] on button "Cancel payment" at bounding box center [566, 365] width 381 height 28
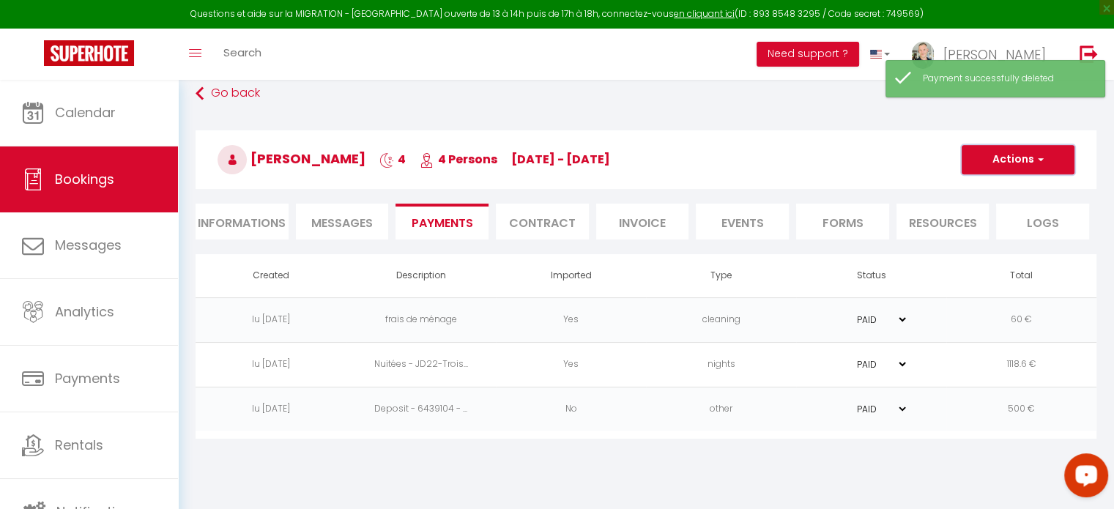
click at [1044, 163] on button "Actions" at bounding box center [1017, 159] width 113 height 29
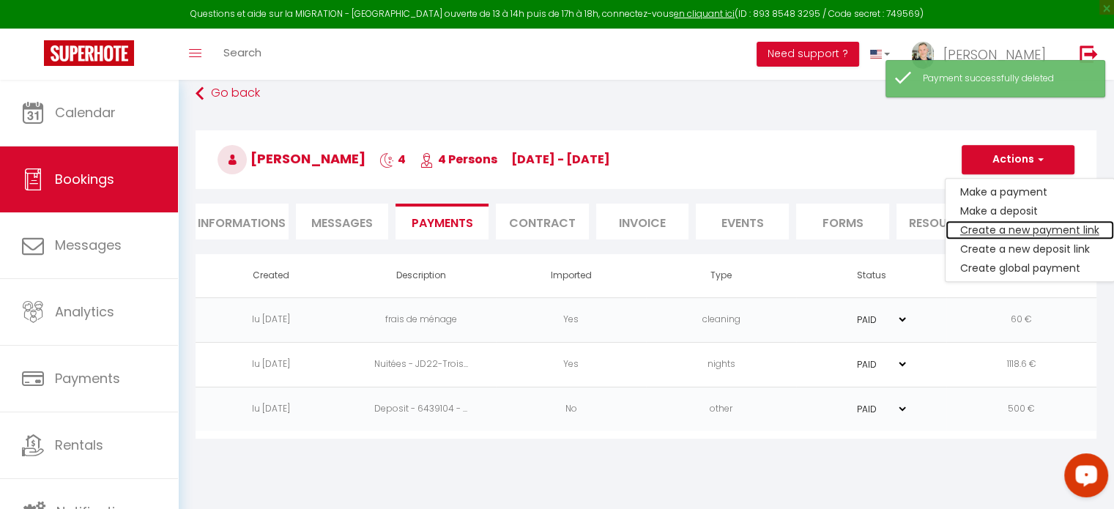
click at [1000, 228] on link "Create a new payment link" at bounding box center [1029, 229] width 168 height 19
select select "nights"
type input "[EMAIL_ADDRESS][DOMAIN_NAME]"
select select "2916"
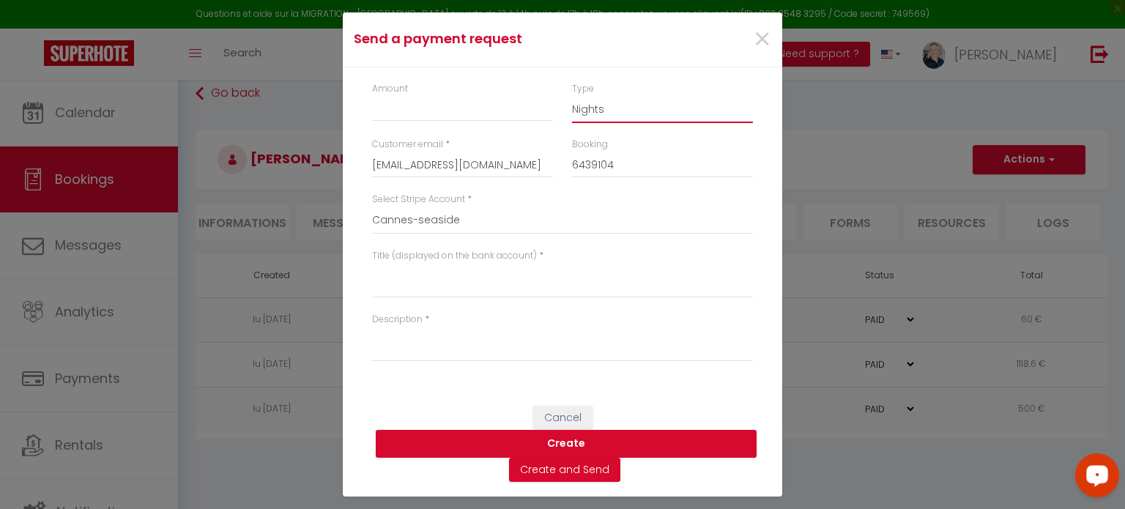
click at [623, 109] on select "Nights Cleaning fees City taxes Other" at bounding box center [662, 109] width 181 height 28
select select "taxes"
click at [572, 95] on select "Nights Cleaning fees City taxes Other" at bounding box center [662, 109] width 181 height 28
click at [400, 109] on input "Amount" at bounding box center [462, 108] width 181 height 26
type input "42.88"
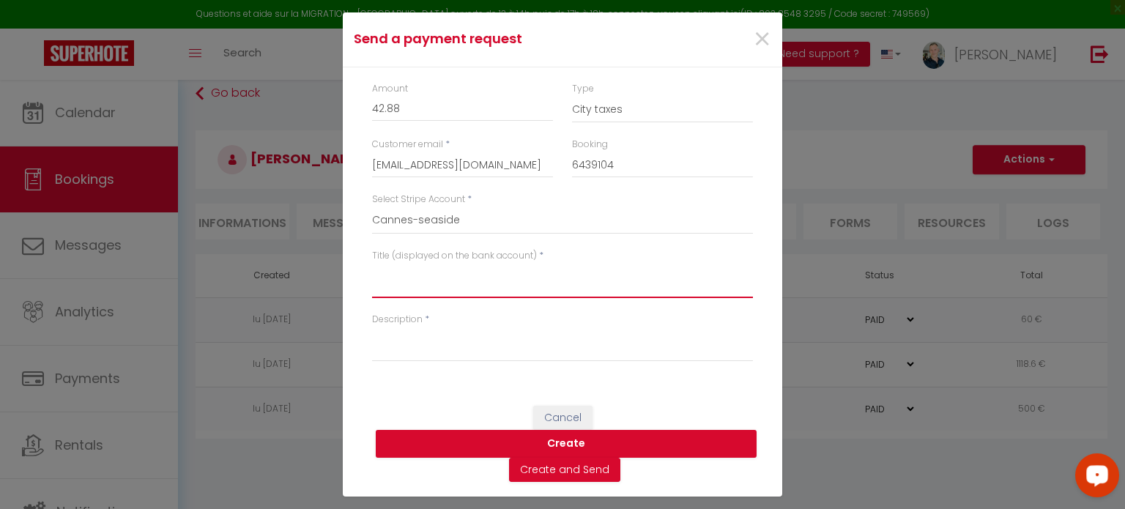
click at [412, 284] on textarea "Title (displayed on the bank account)" at bounding box center [562, 280] width 381 height 35
type textarea "City tax"
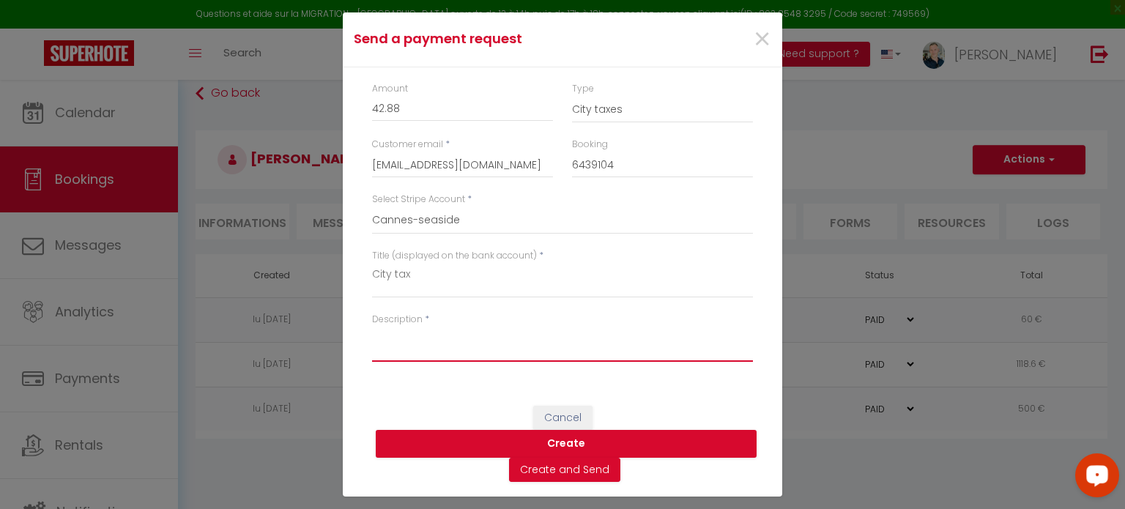
click at [400, 344] on textarea "Description" at bounding box center [562, 344] width 381 height 35
type textarea "City tax"
click at [575, 437] on button "Create" at bounding box center [566, 444] width 381 height 28
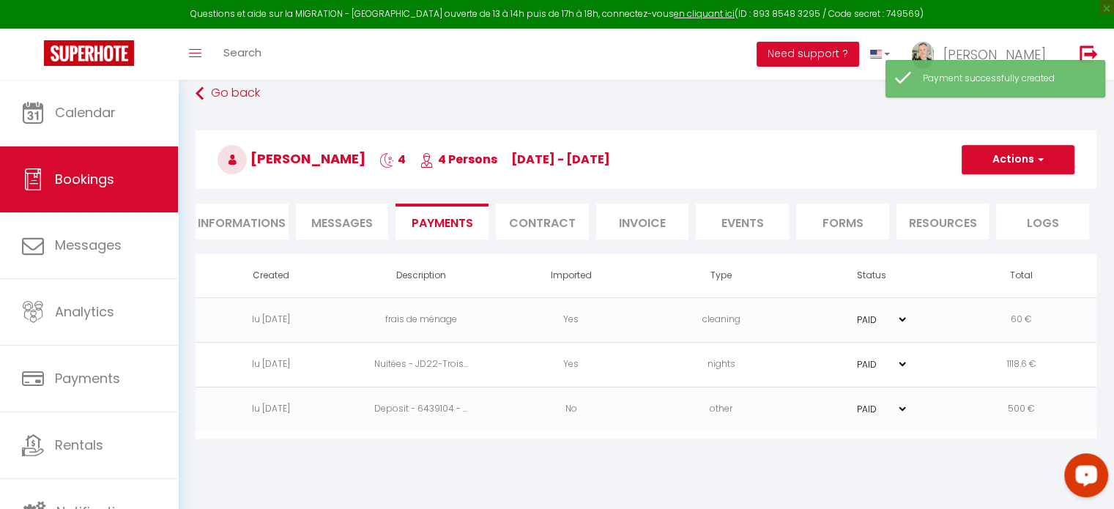
select select "0"
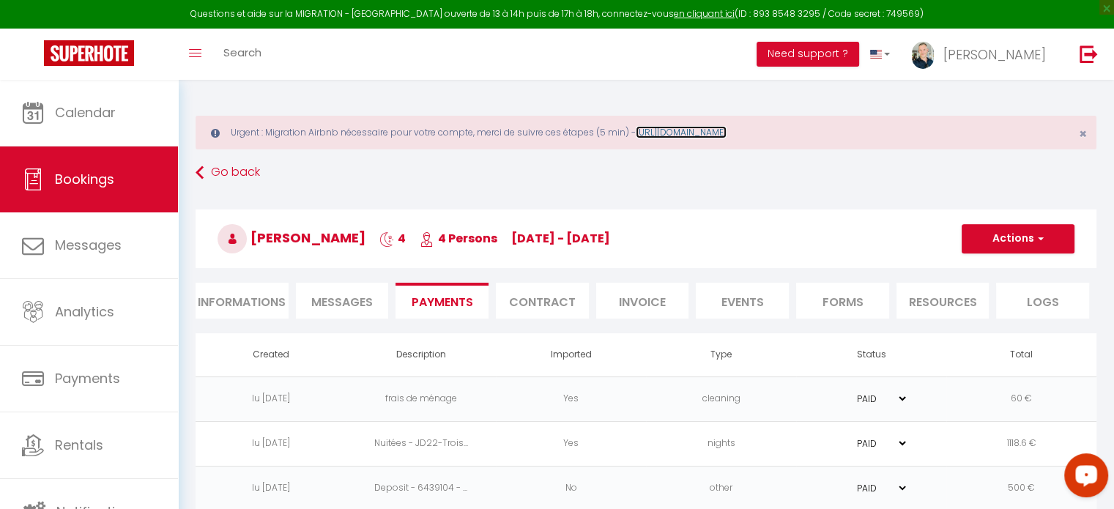
click at [726, 133] on link "[URL][DOMAIN_NAME]" at bounding box center [680, 132] width 91 height 12
